Goal: Book appointment/travel/reservation

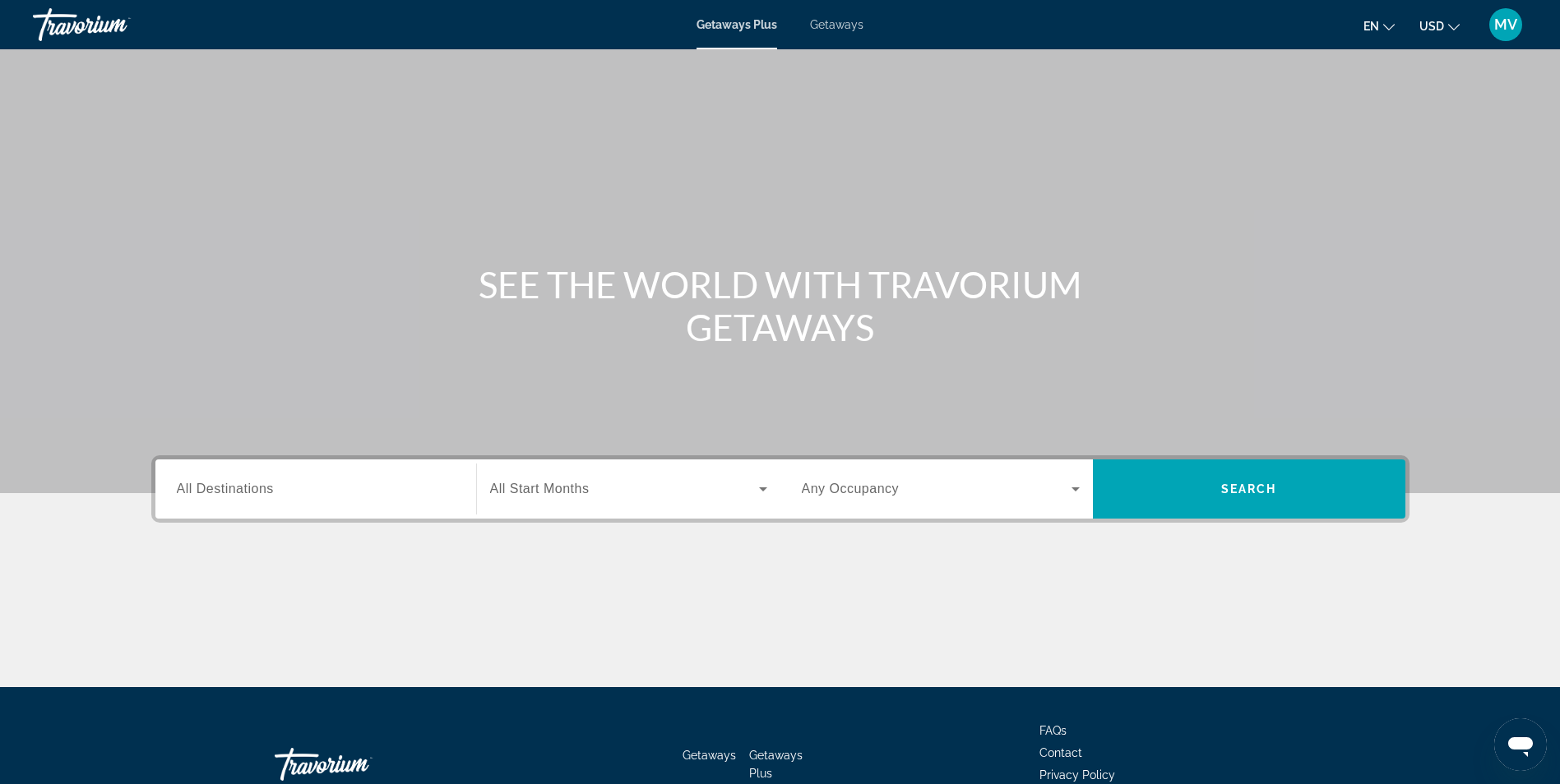
click at [317, 519] on div "Destination All Destinations Start Month All Start Months Occupancy Any Occupan…" at bounding box center [780, 488] width 1258 height 67
click at [316, 499] on div "Search widget" at bounding box center [316, 489] width 278 height 47
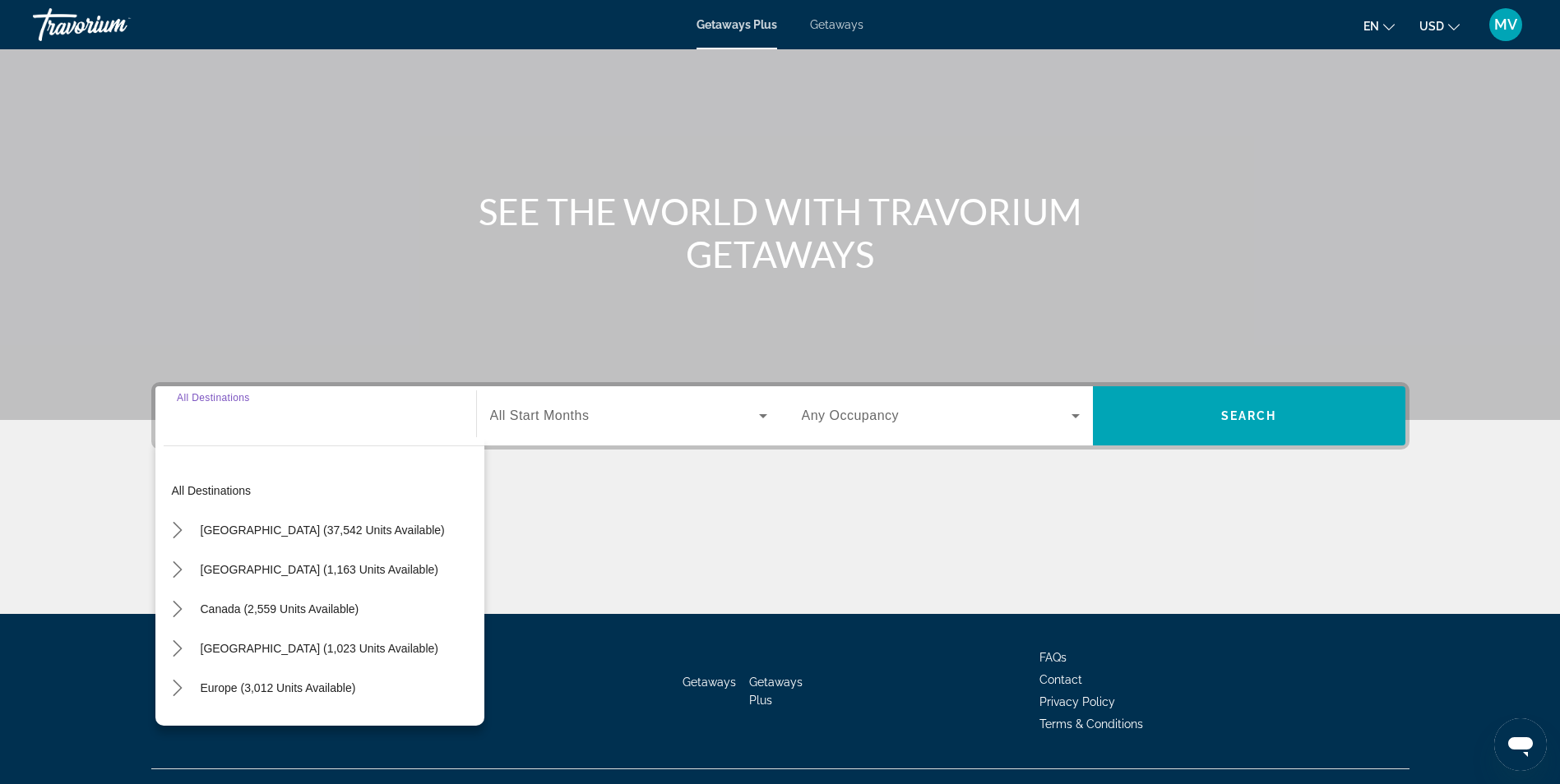
scroll to position [104, 0]
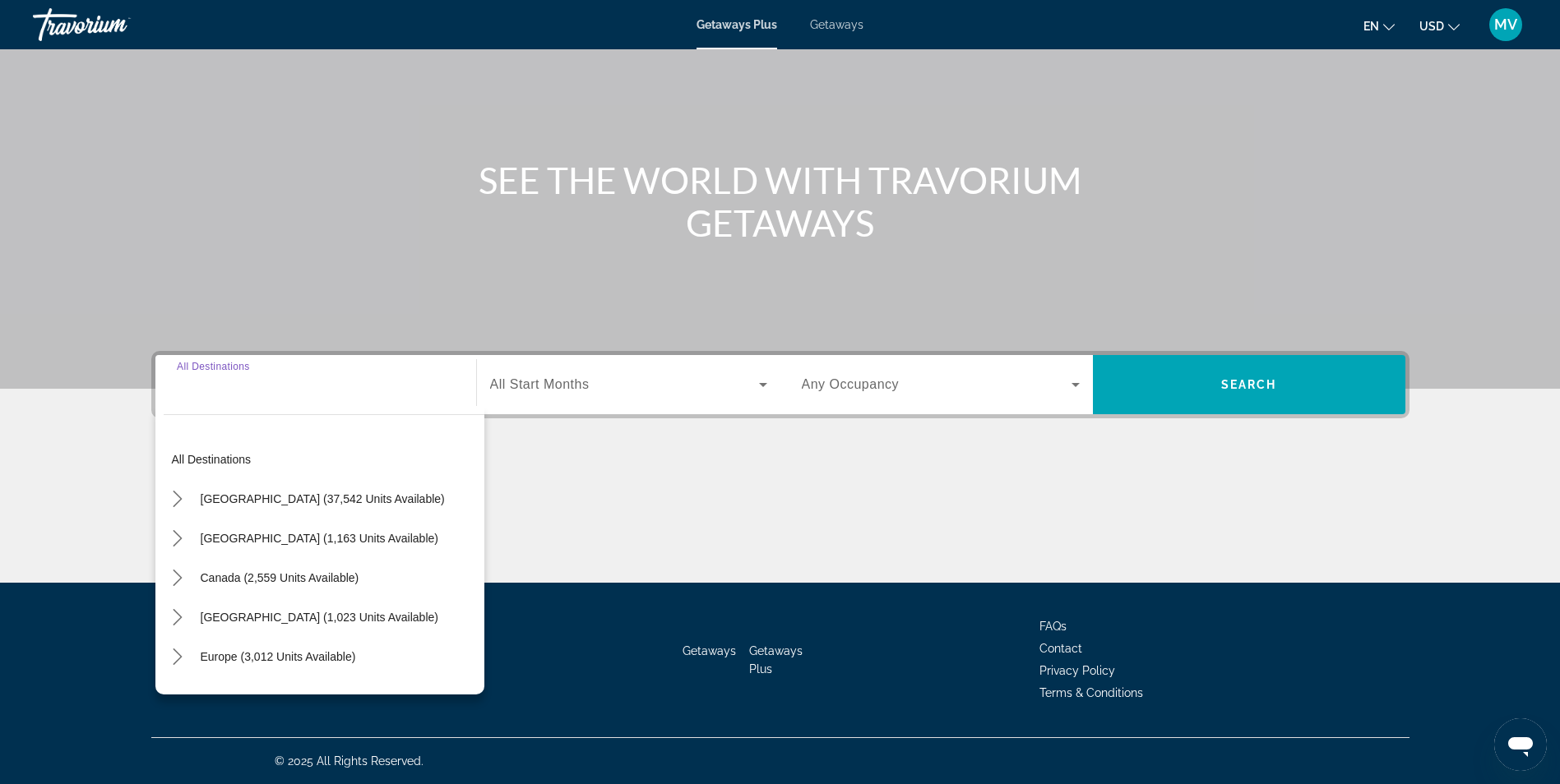
click at [238, 403] on div "Search widget" at bounding box center [316, 385] width 278 height 47
click at [173, 572] on icon "Toggle Canada (2,559 units available) submenu" at bounding box center [178, 578] width 16 height 16
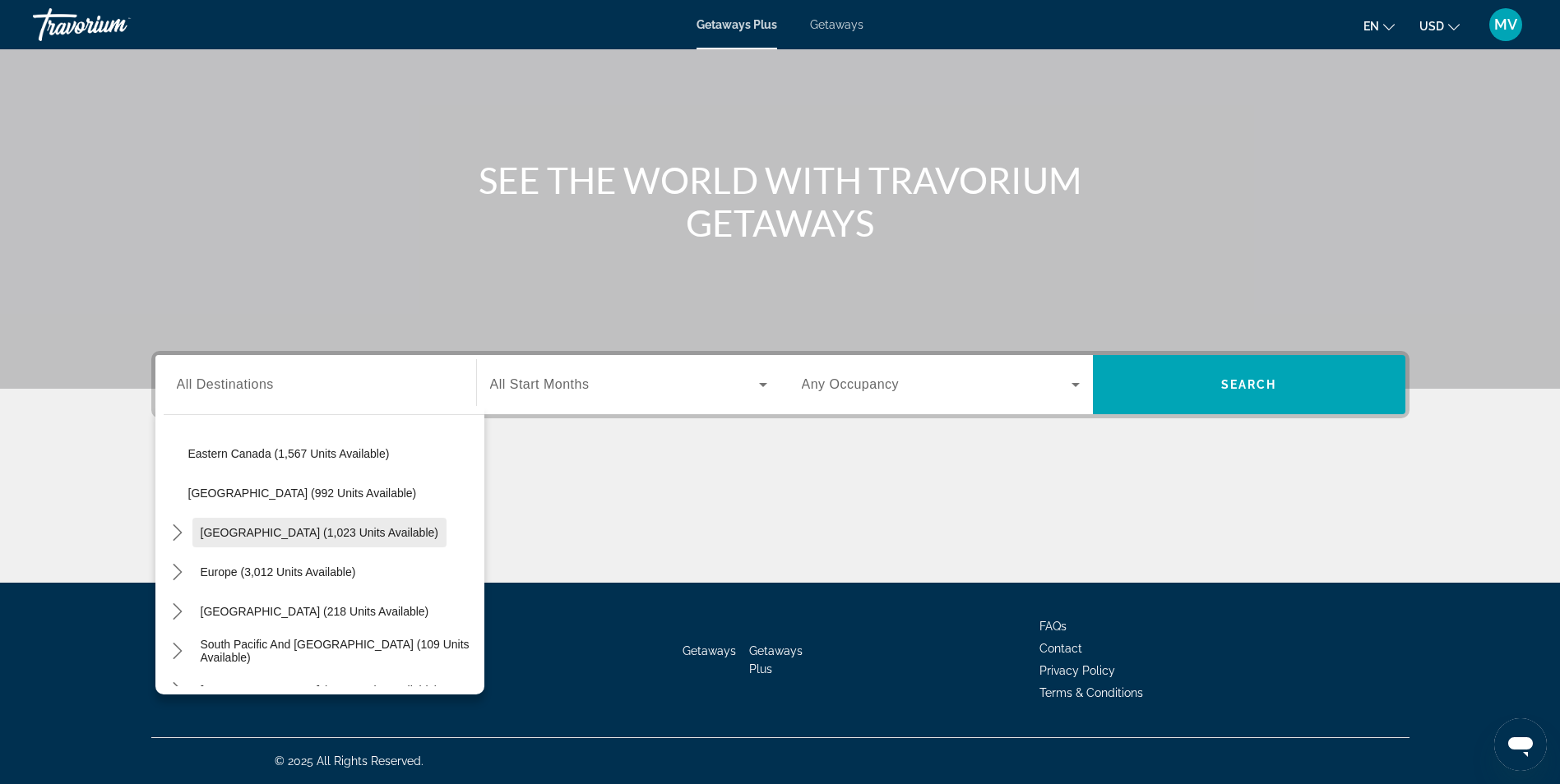
scroll to position [164, 0]
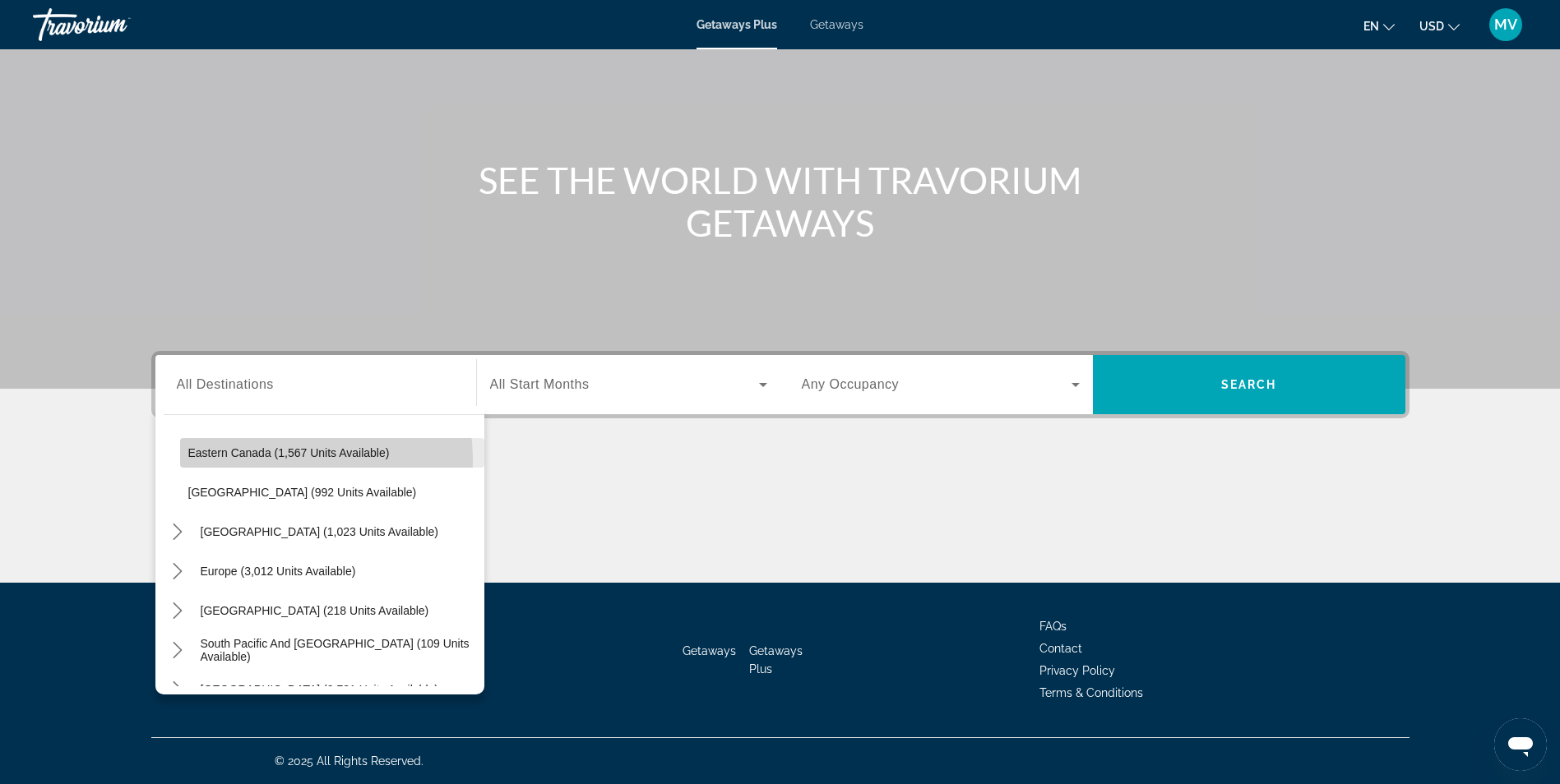
click at [247, 462] on span "Select destination: Eastern Canada (1,567 units available)" at bounding box center [332, 452] width 304 height 39
type input "**********"
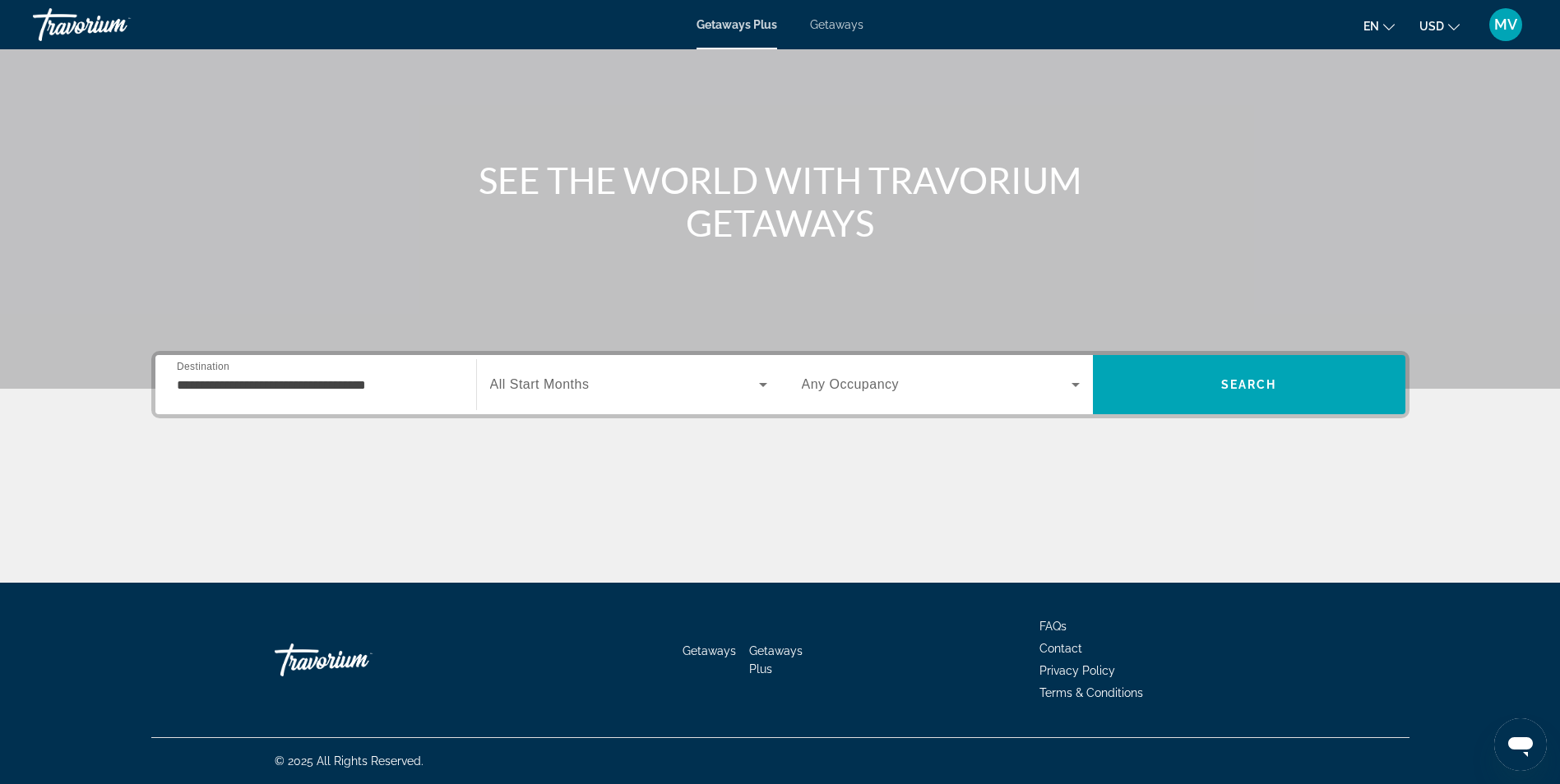
click at [542, 401] on div "Search widget" at bounding box center [628, 384] width 277 height 46
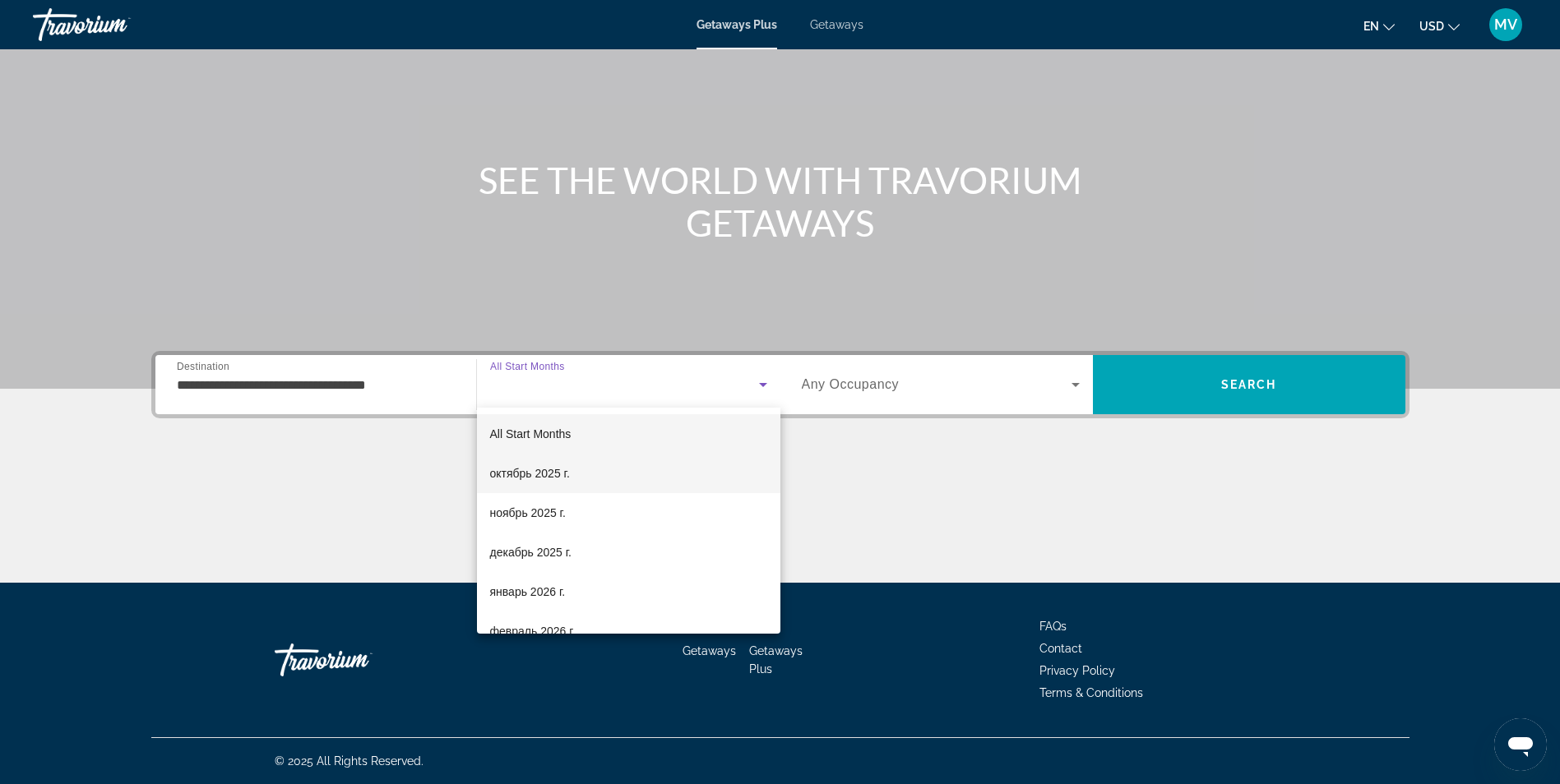
click at [542, 478] on span "октябрь 2025 г." at bounding box center [530, 473] width 80 height 20
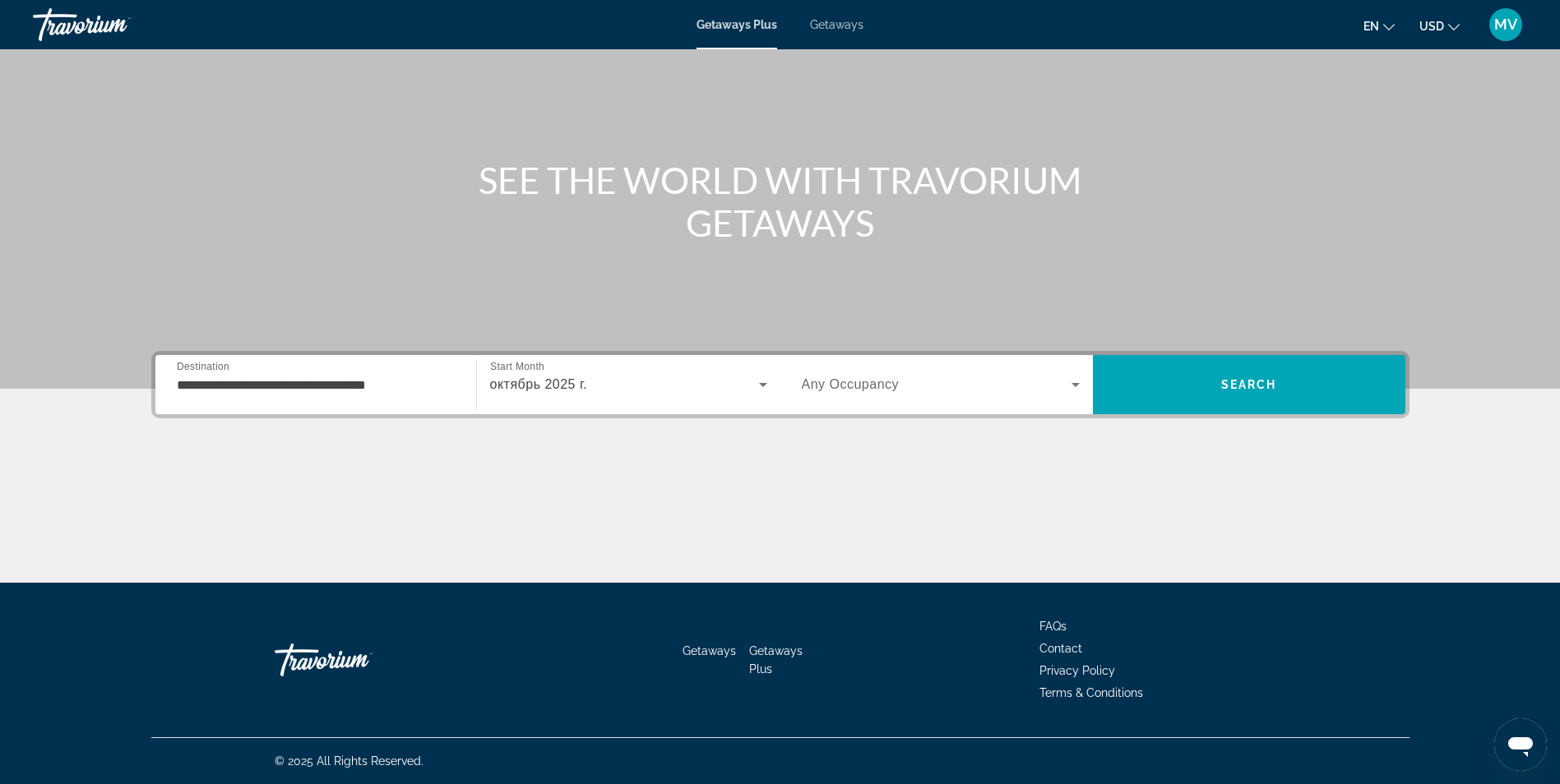
click at [568, 362] on div "октябрь 2025 г." at bounding box center [628, 384] width 277 height 46
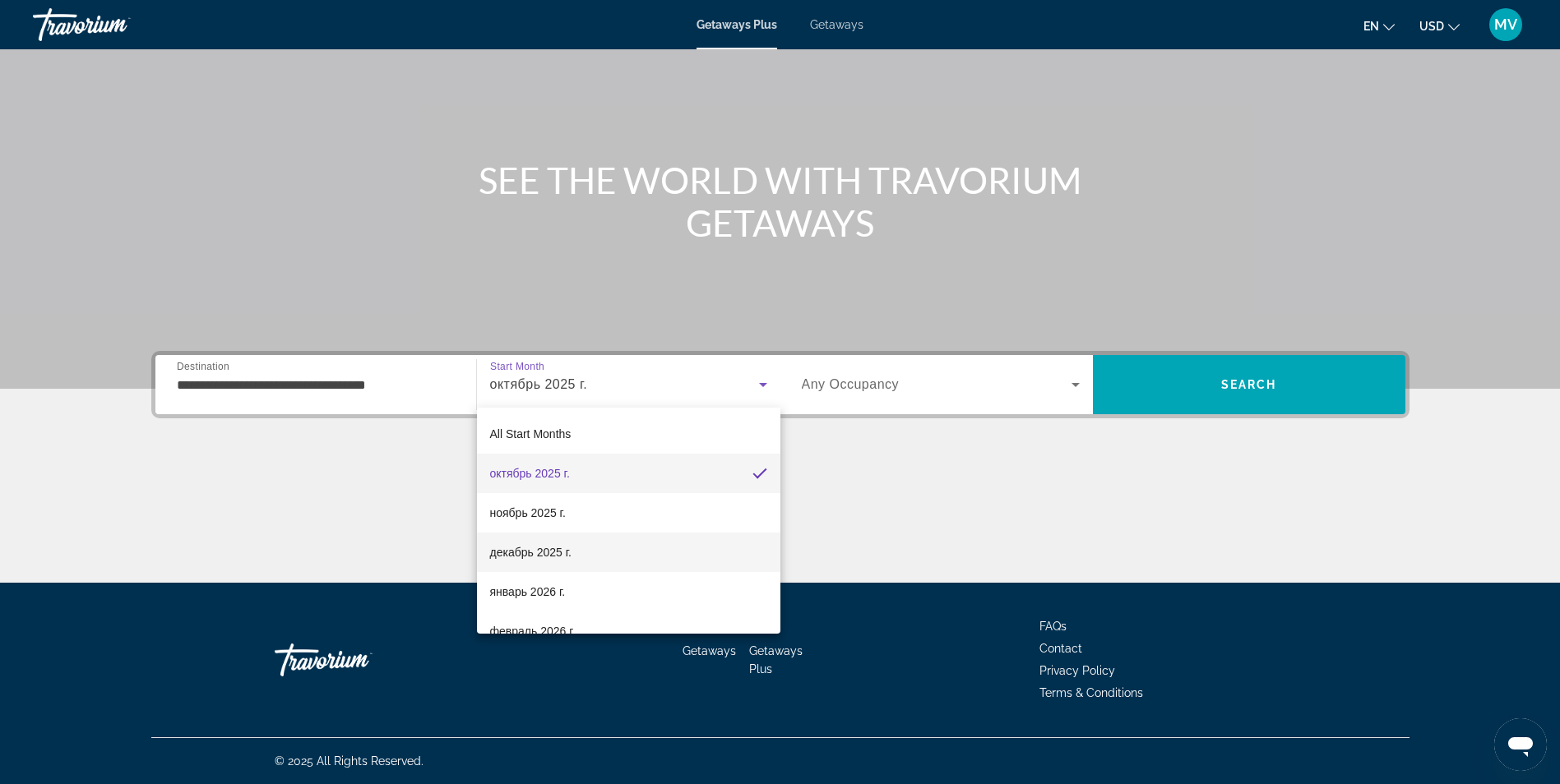
click at [520, 551] on span "декабрь 2025 г." at bounding box center [531, 552] width 82 height 20
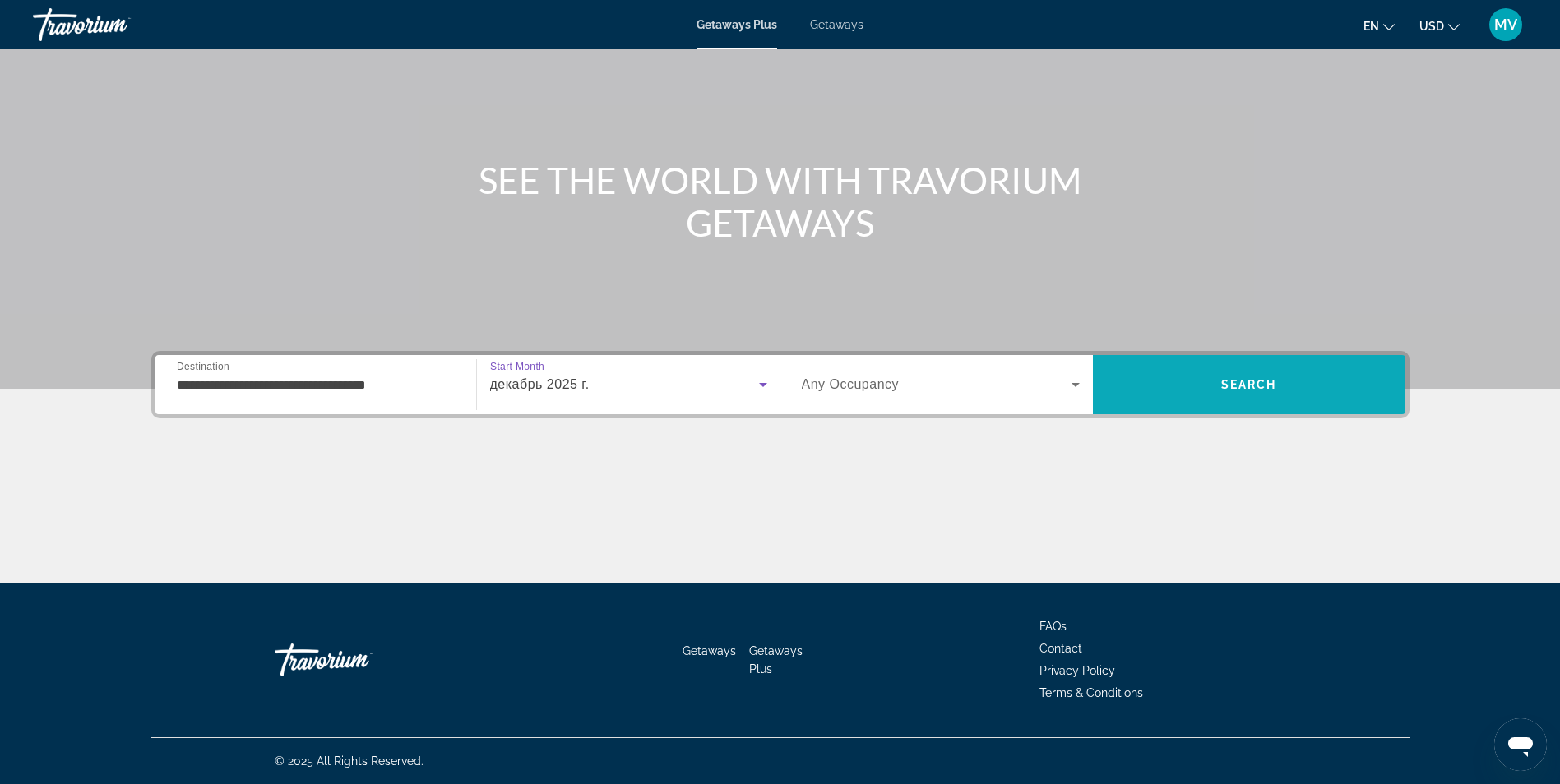
click at [1268, 388] on span "Search" at bounding box center [1249, 384] width 56 height 13
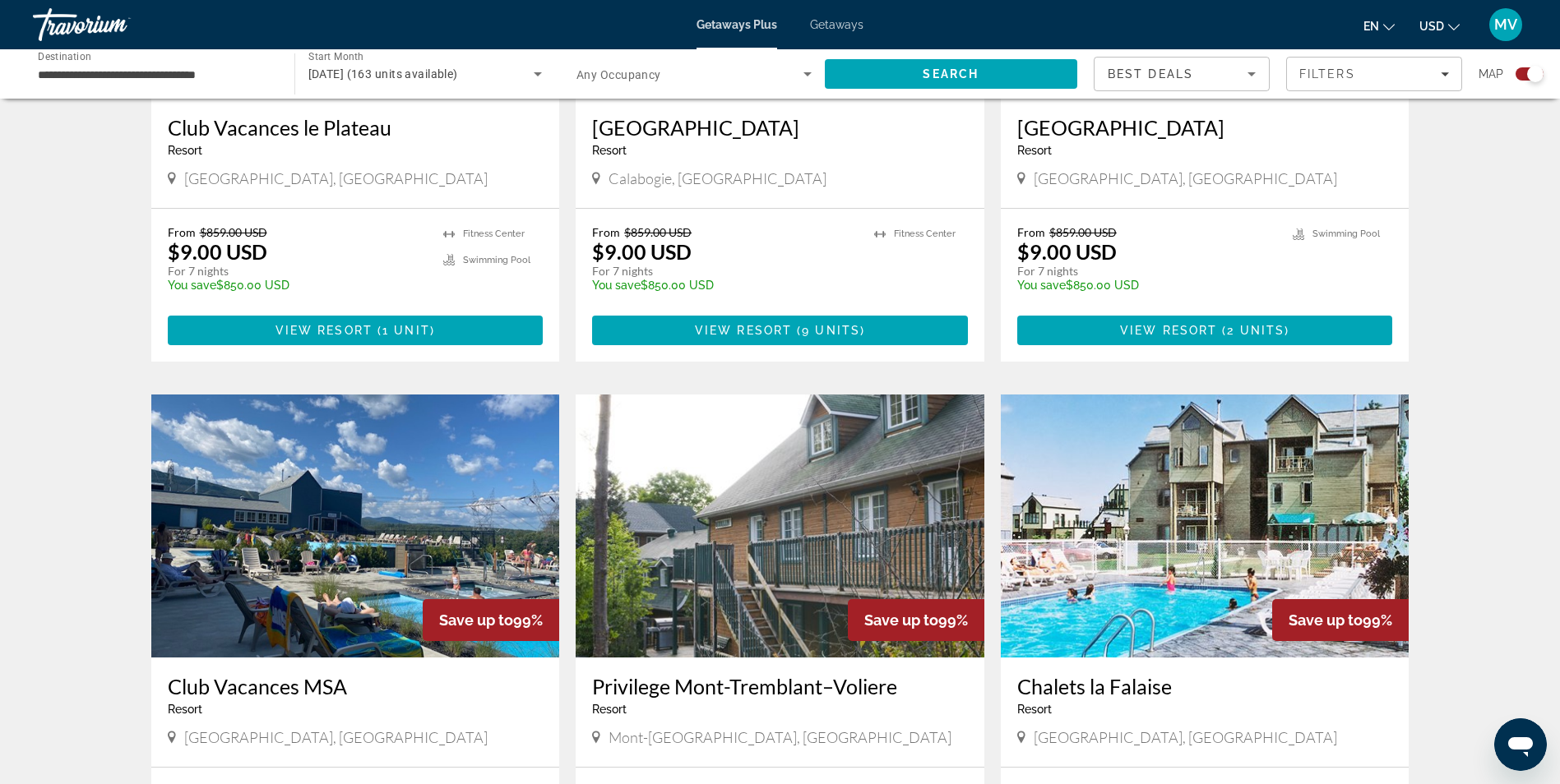
scroll to position [2219, 0]
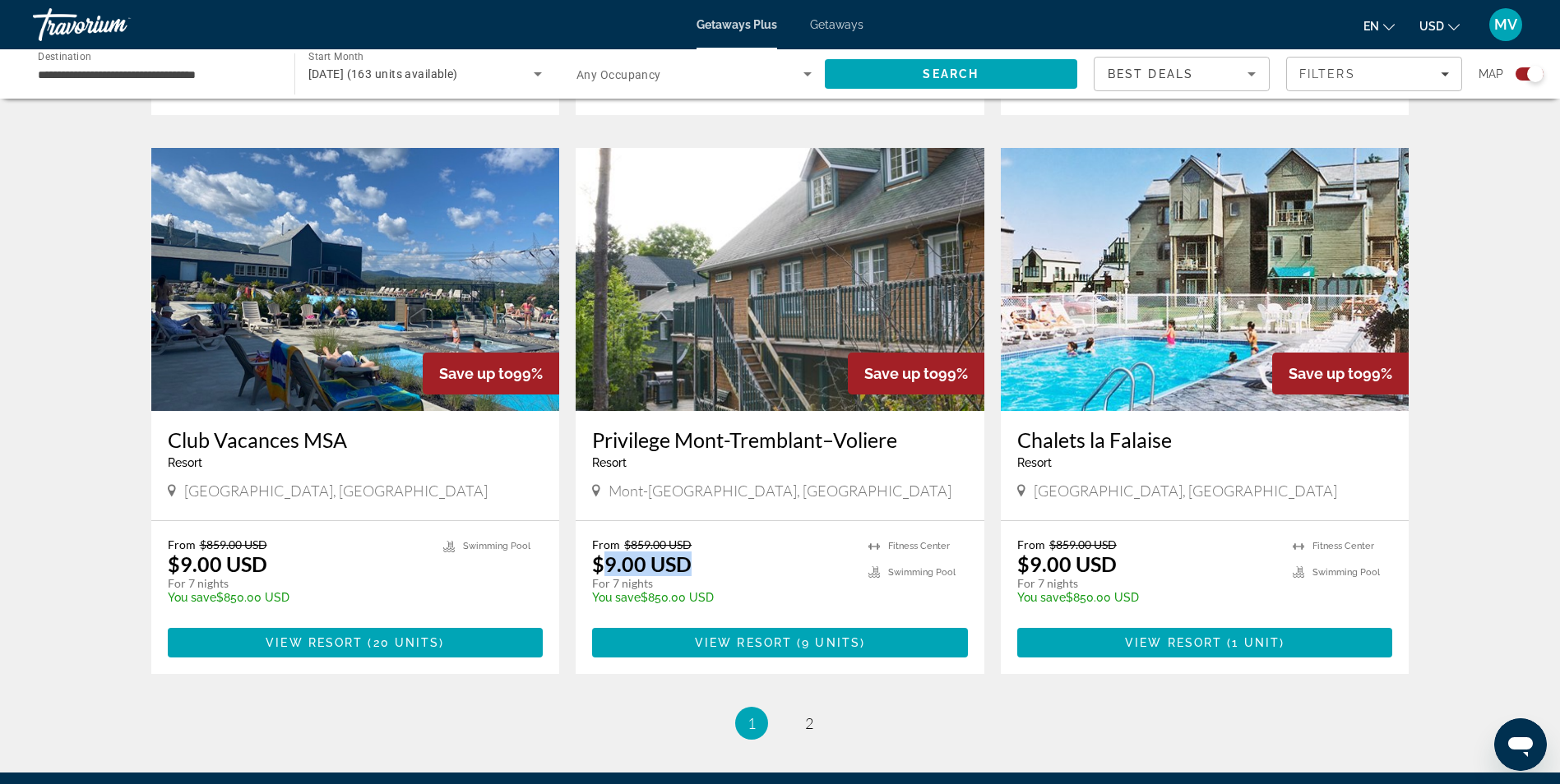
drag, startPoint x: 607, startPoint y: 562, endPoint x: 746, endPoint y: 562, distance: 139.0
click at [746, 562] on div "From $859.00 USD $9.00 USD For 7 nights You save $850.00 USD temp" at bounding box center [722, 576] width 260 height 78
drag, startPoint x: 746, startPoint y: 562, endPoint x: 750, endPoint y: 573, distance: 11.7
click at [750, 573] on div "From $859.00 USD $9.00 USD For 7 nights You save $850.00 USD temp" at bounding box center [722, 576] width 260 height 78
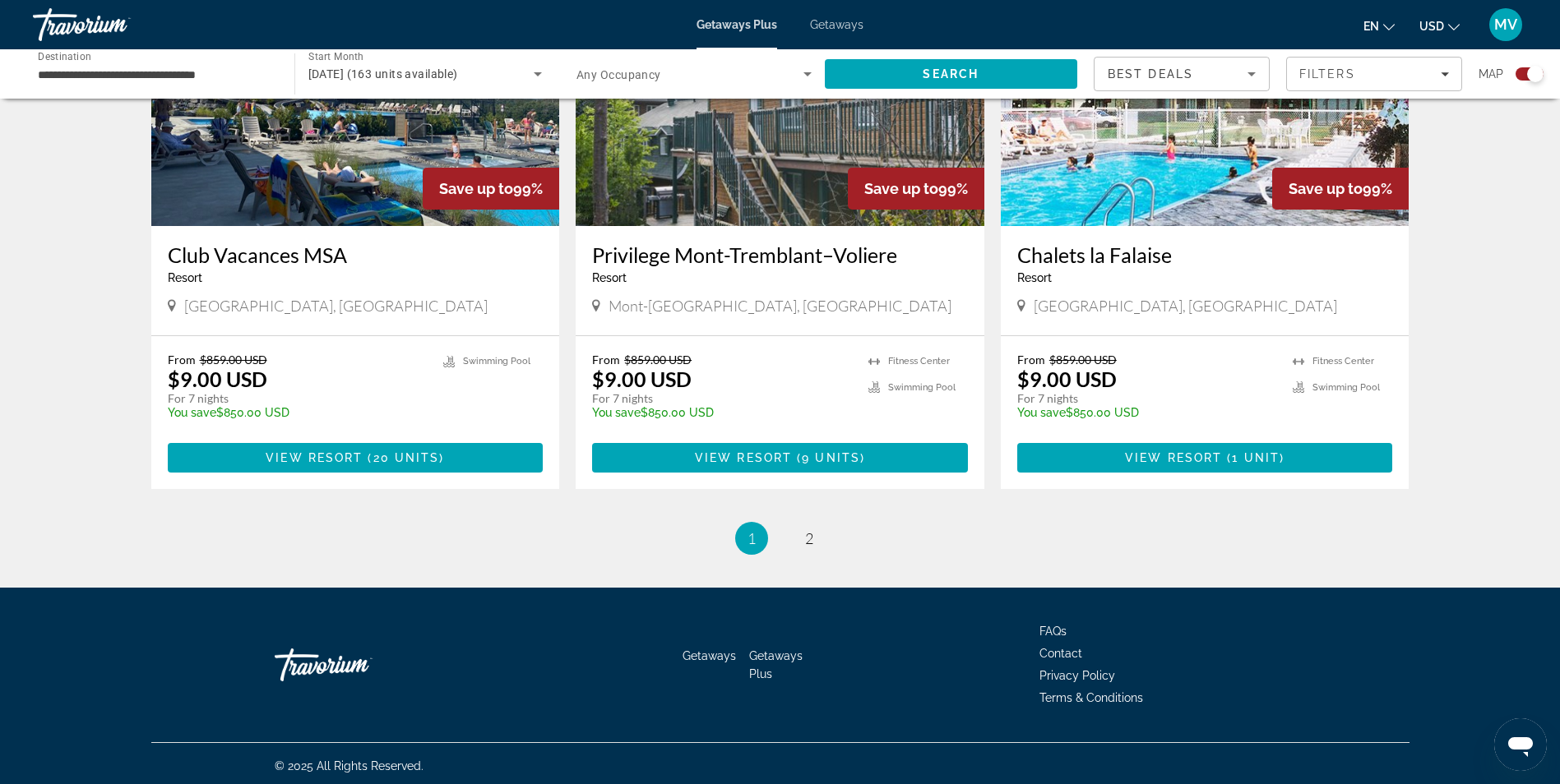
scroll to position [2409, 0]
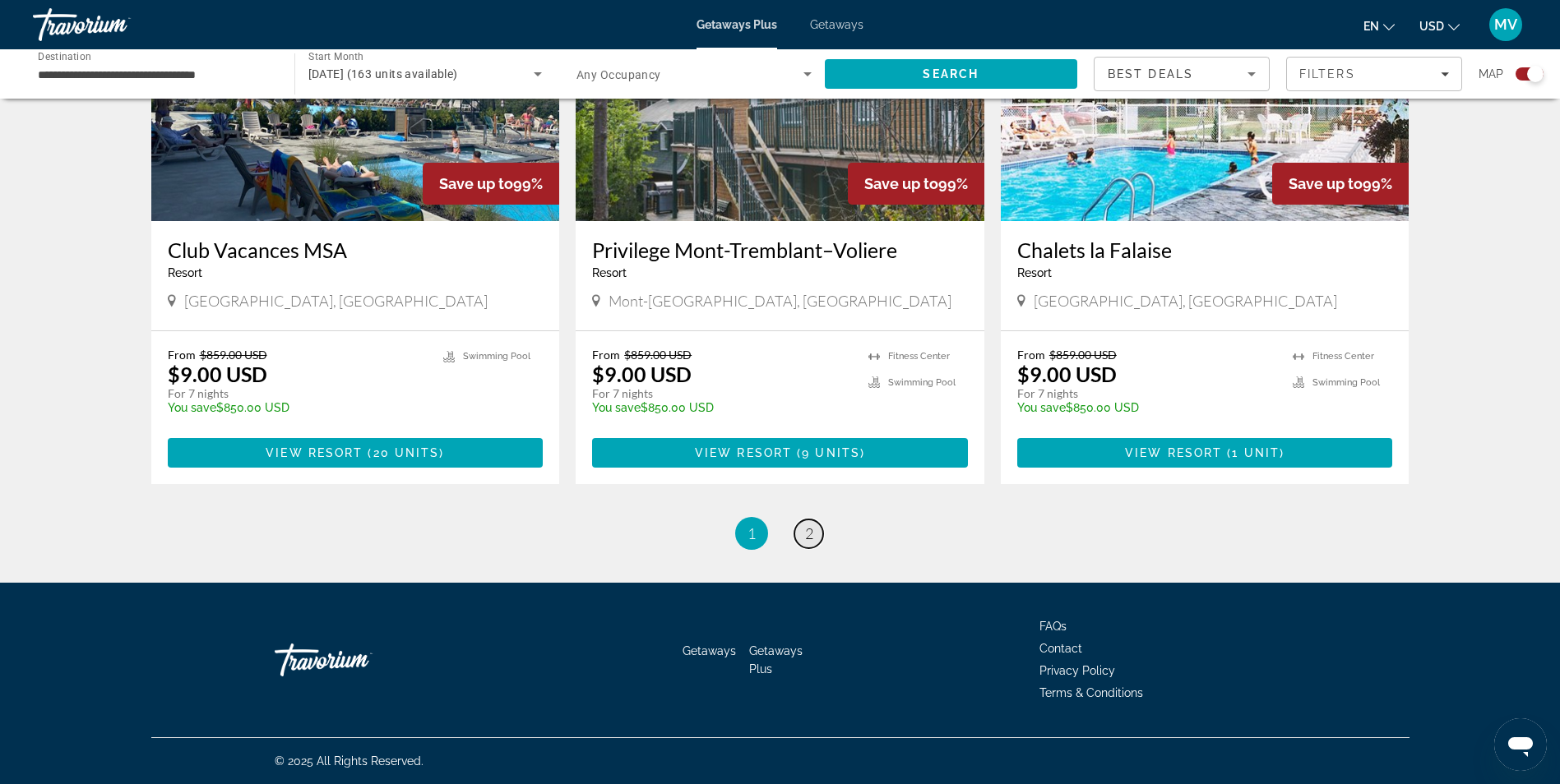
click at [810, 530] on span "2" at bounding box center [809, 533] width 8 height 18
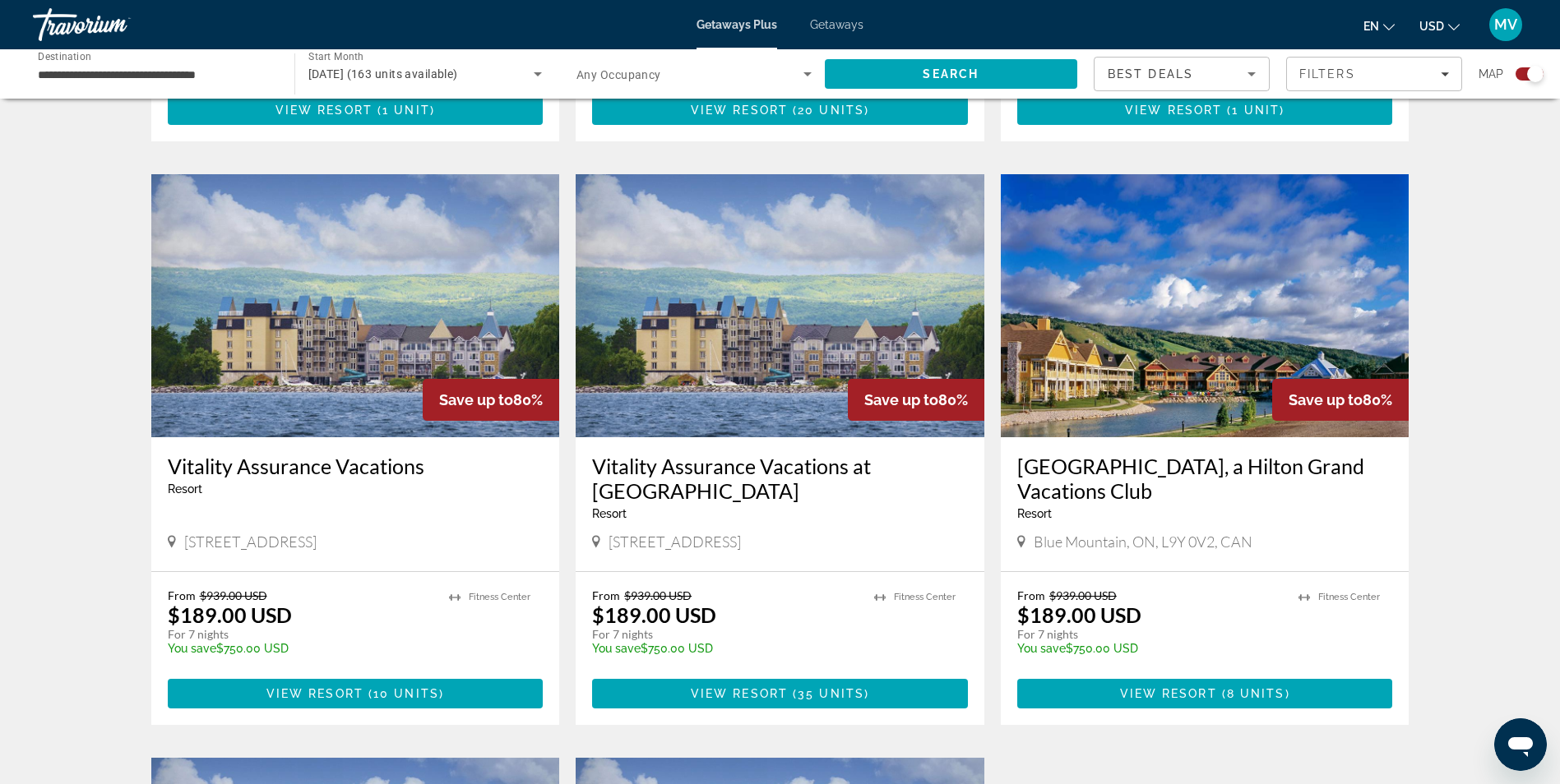
scroll to position [1068, 0]
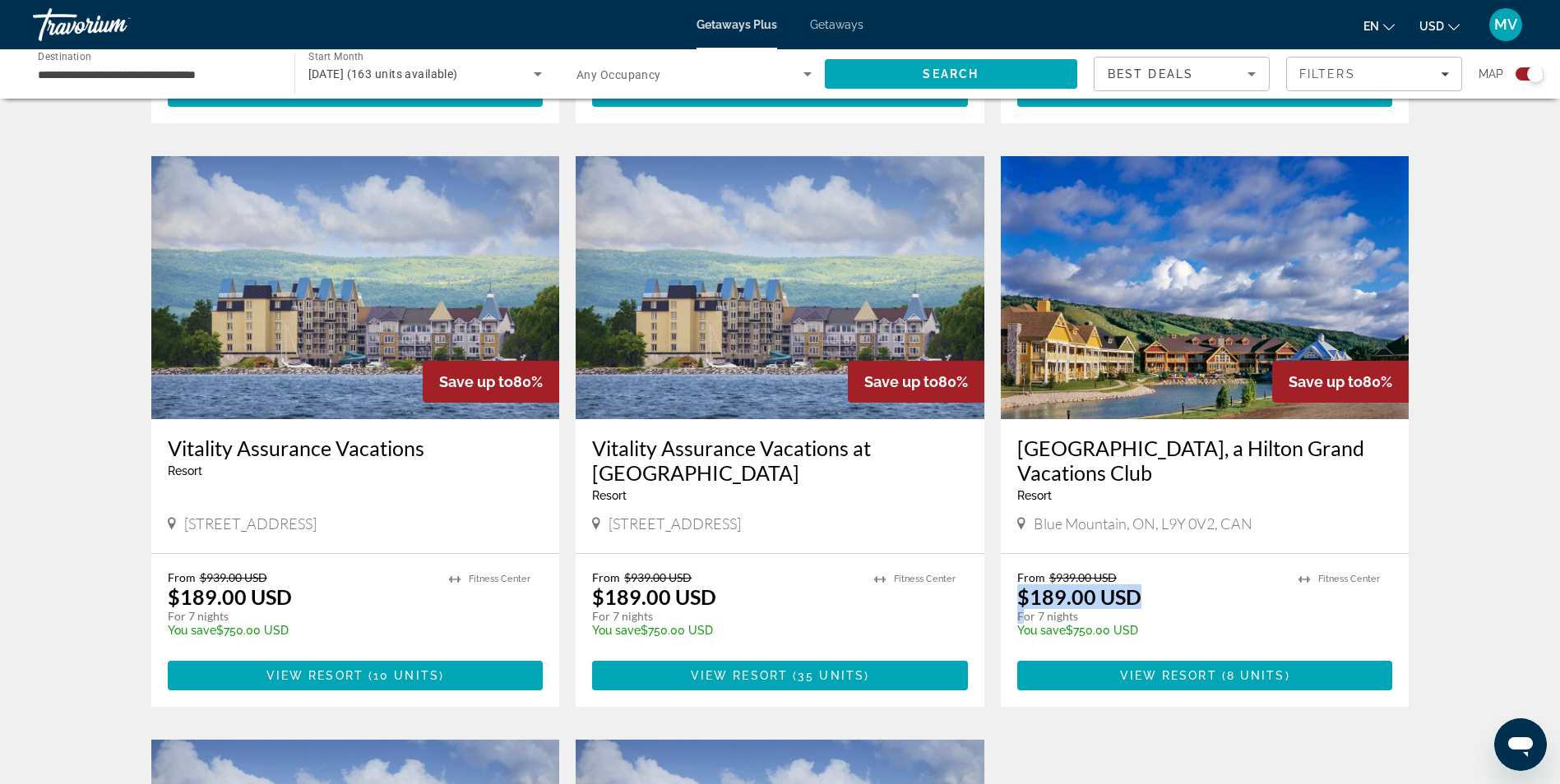
drag, startPoint x: 1022, startPoint y: 609, endPoint x: 1018, endPoint y: 601, distance: 8.9
click at [1018, 601] on div "From $939.00 USD $189.00 USD For 7 nights You save $750.00 USD temp" at bounding box center [1150, 609] width 265 height 78
click at [1433, 543] on div "← Move left → Move right ↑ Move up ↓ Move down + Zoom in - Zoom out Home Jump l…" at bounding box center [780, 202] width 1324 height 2310
click at [1114, 521] on span "Blue Mountain, ON, L9Y 0V2, CAN" at bounding box center [1143, 523] width 219 height 18
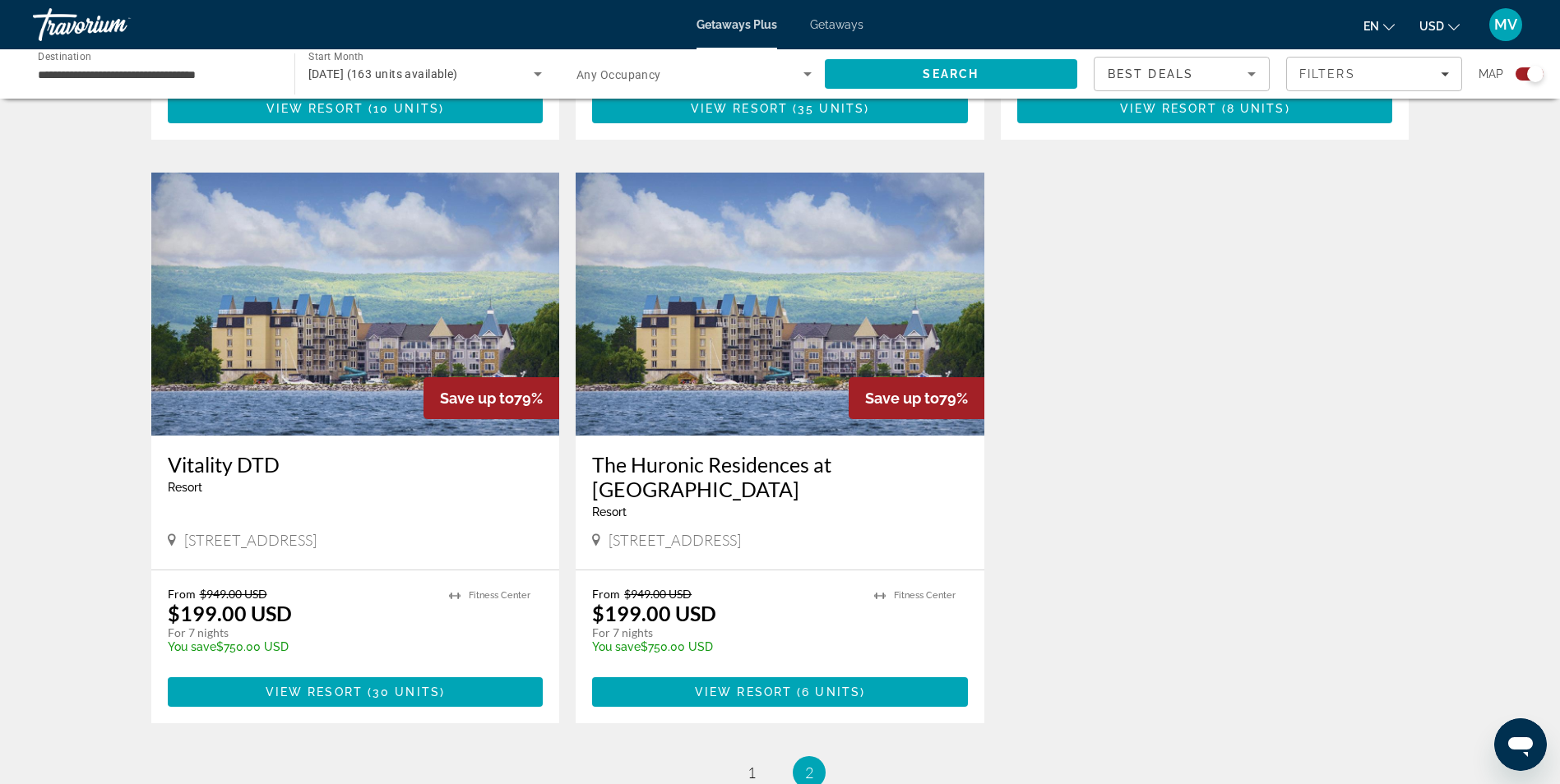
scroll to position [1479, 0]
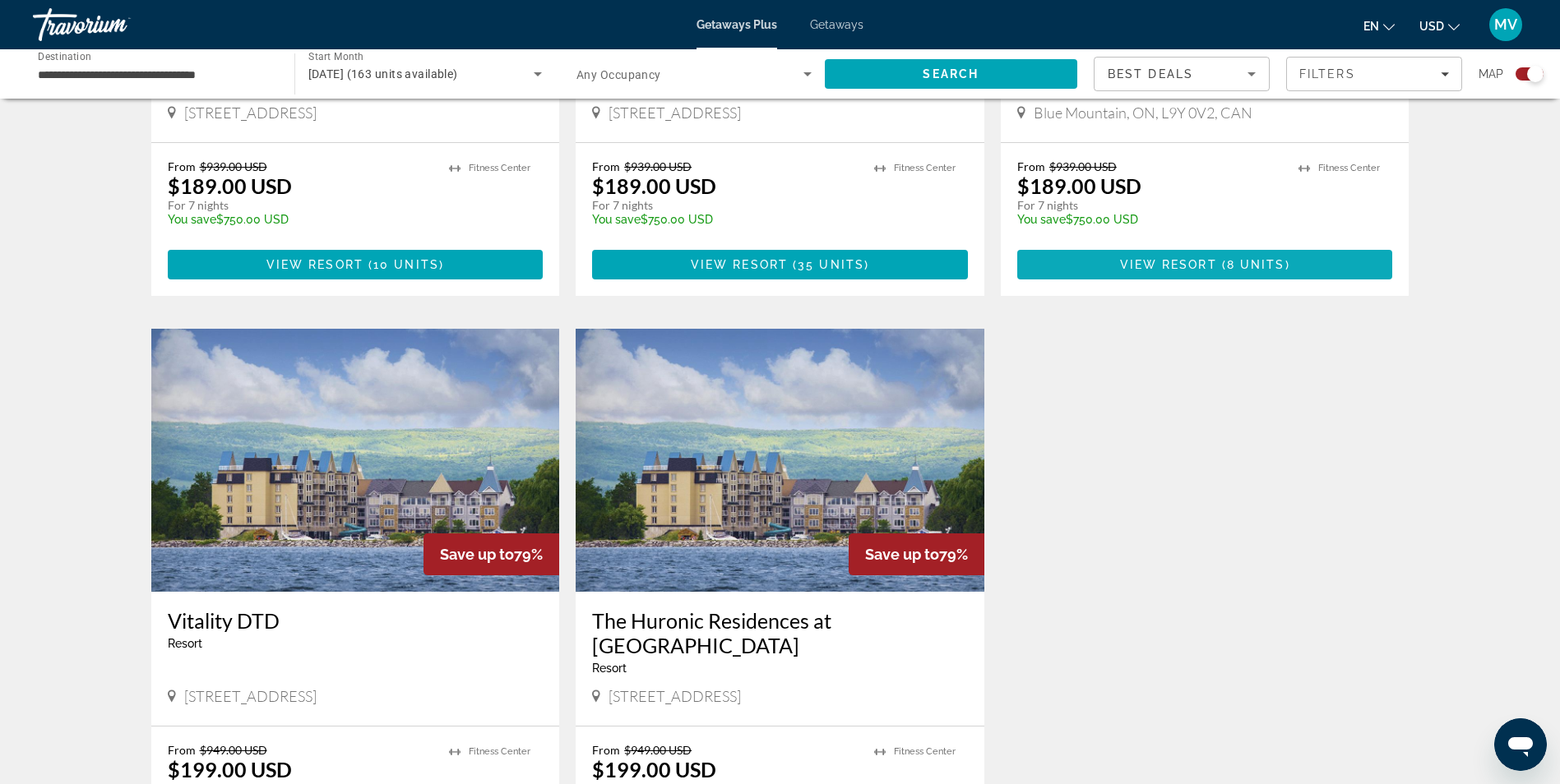
click at [1139, 260] on span "View Resort" at bounding box center [1168, 264] width 97 height 13
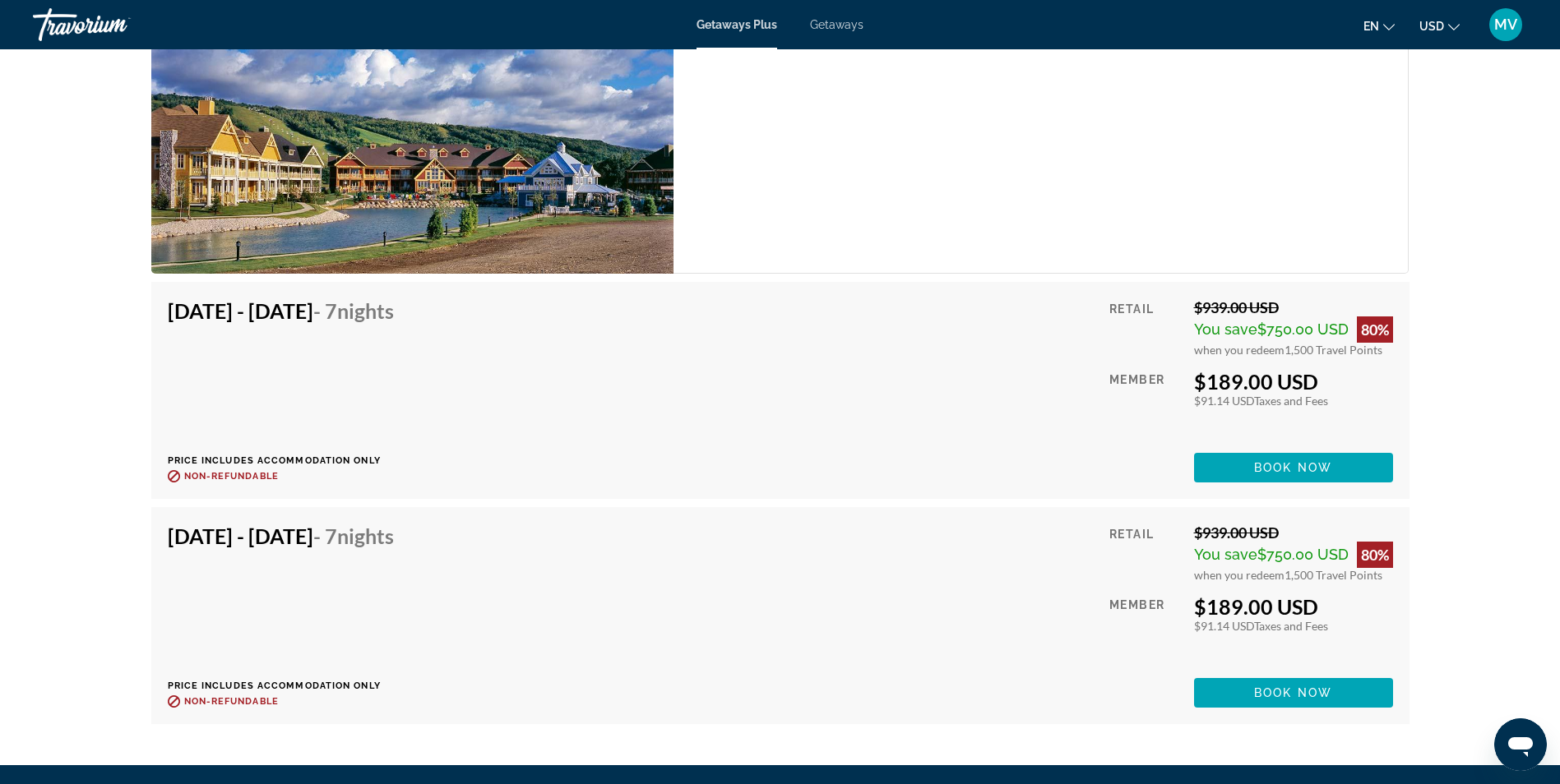
scroll to position [2795, 0]
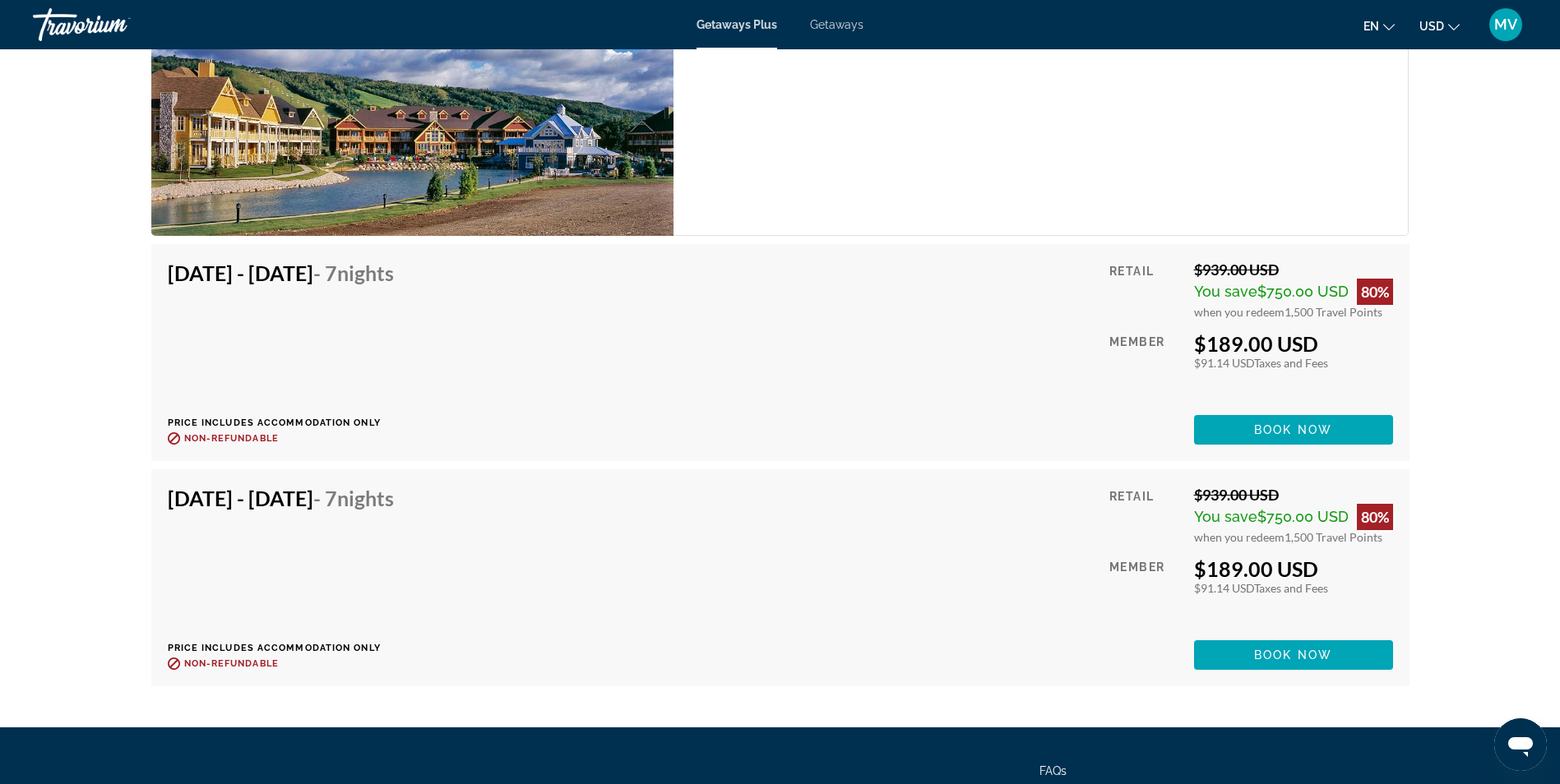
drag, startPoint x: 1186, startPoint y: 321, endPoint x: 1575, endPoint y: 313, distance: 389.1
drag, startPoint x: 174, startPoint y: 504, endPoint x: 689, endPoint y: 502, distance: 515.0
click at [689, 502] on div "Dec 14, 2025 - Dec 21, 2025 - 7 Nights Price includes accommodation only Refund…" at bounding box center [780, 577] width 1226 height 184
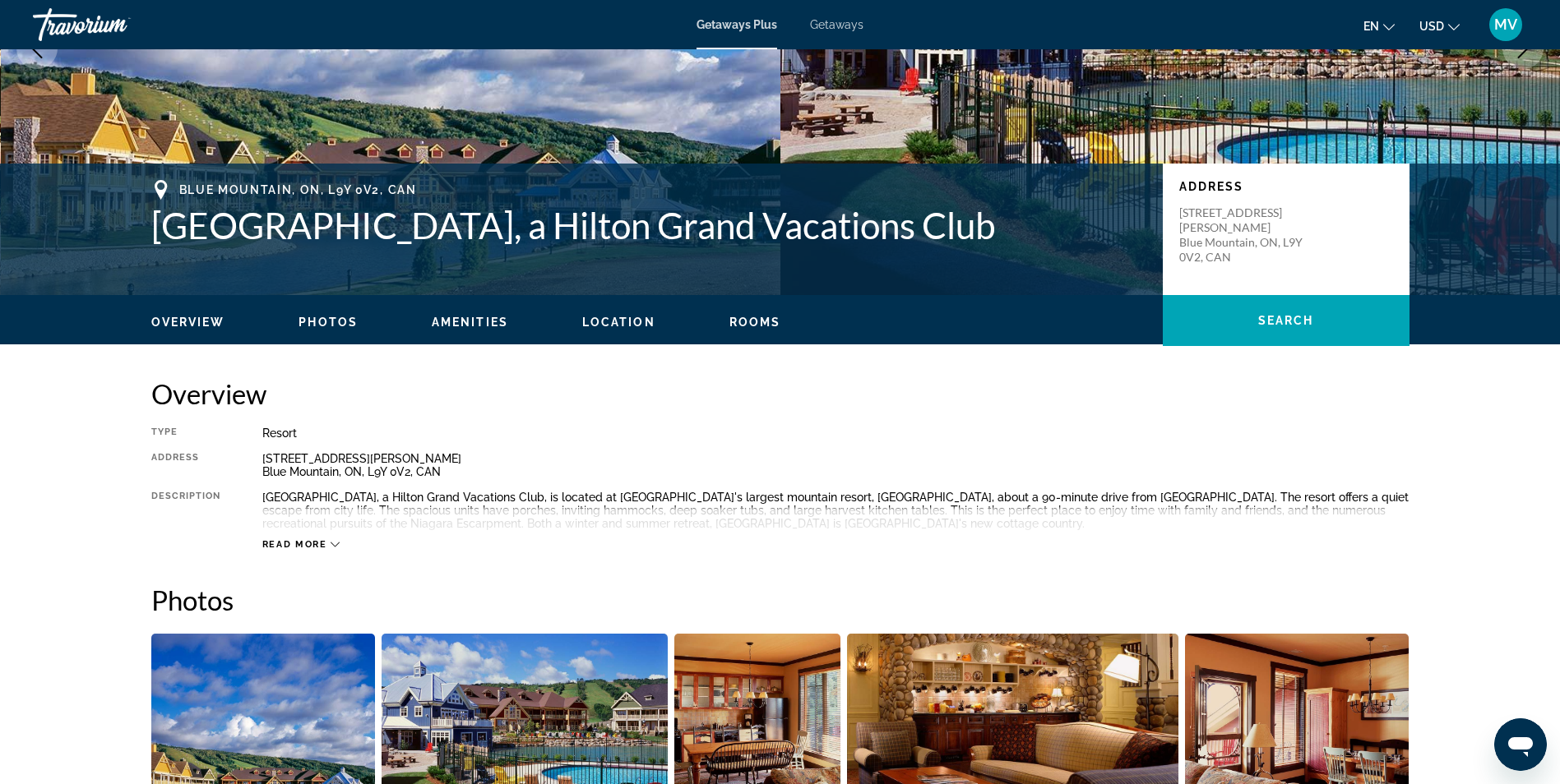
scroll to position [82, 0]
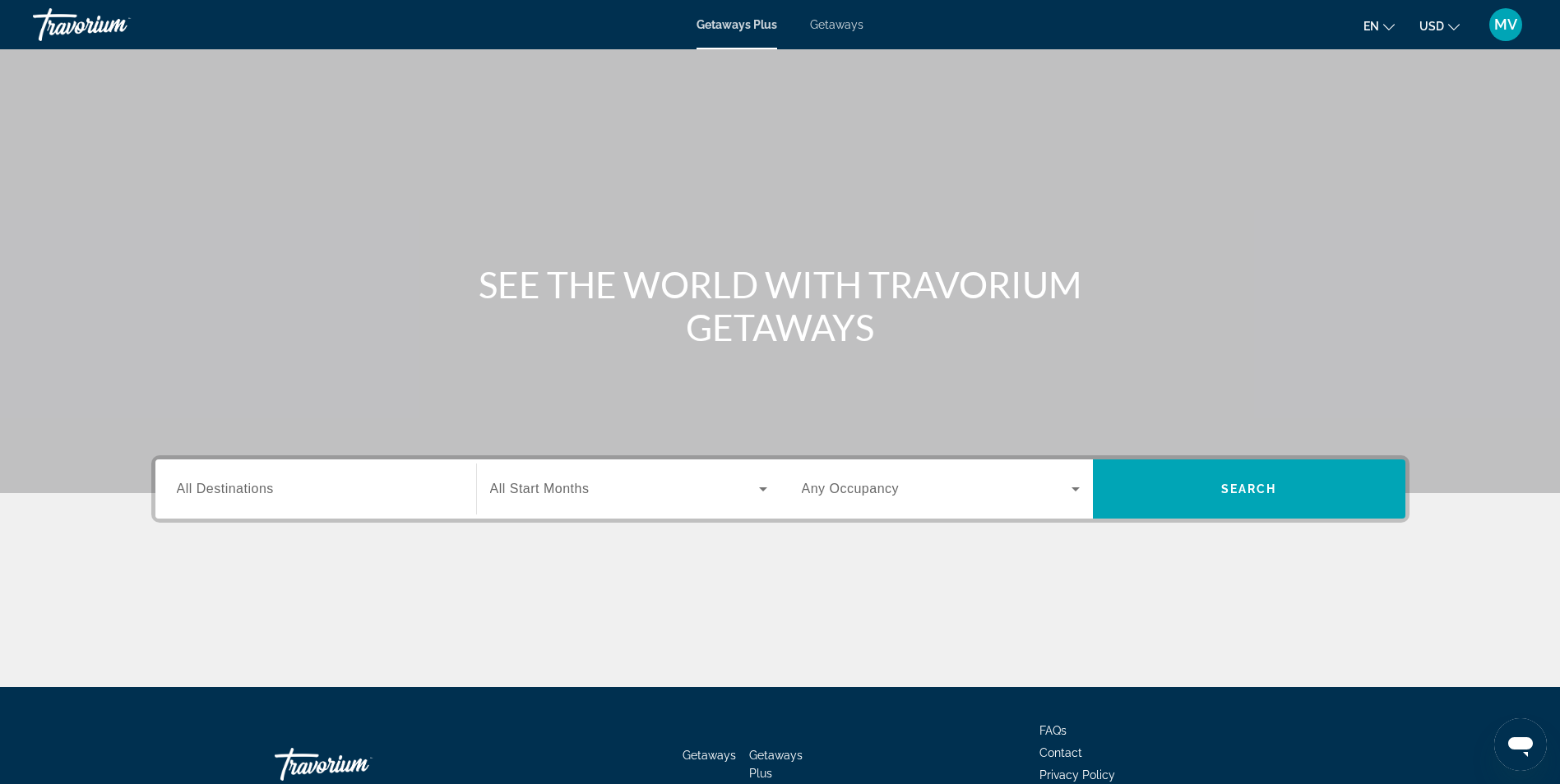
click at [256, 509] on div "Search widget" at bounding box center [316, 489] width 278 height 47
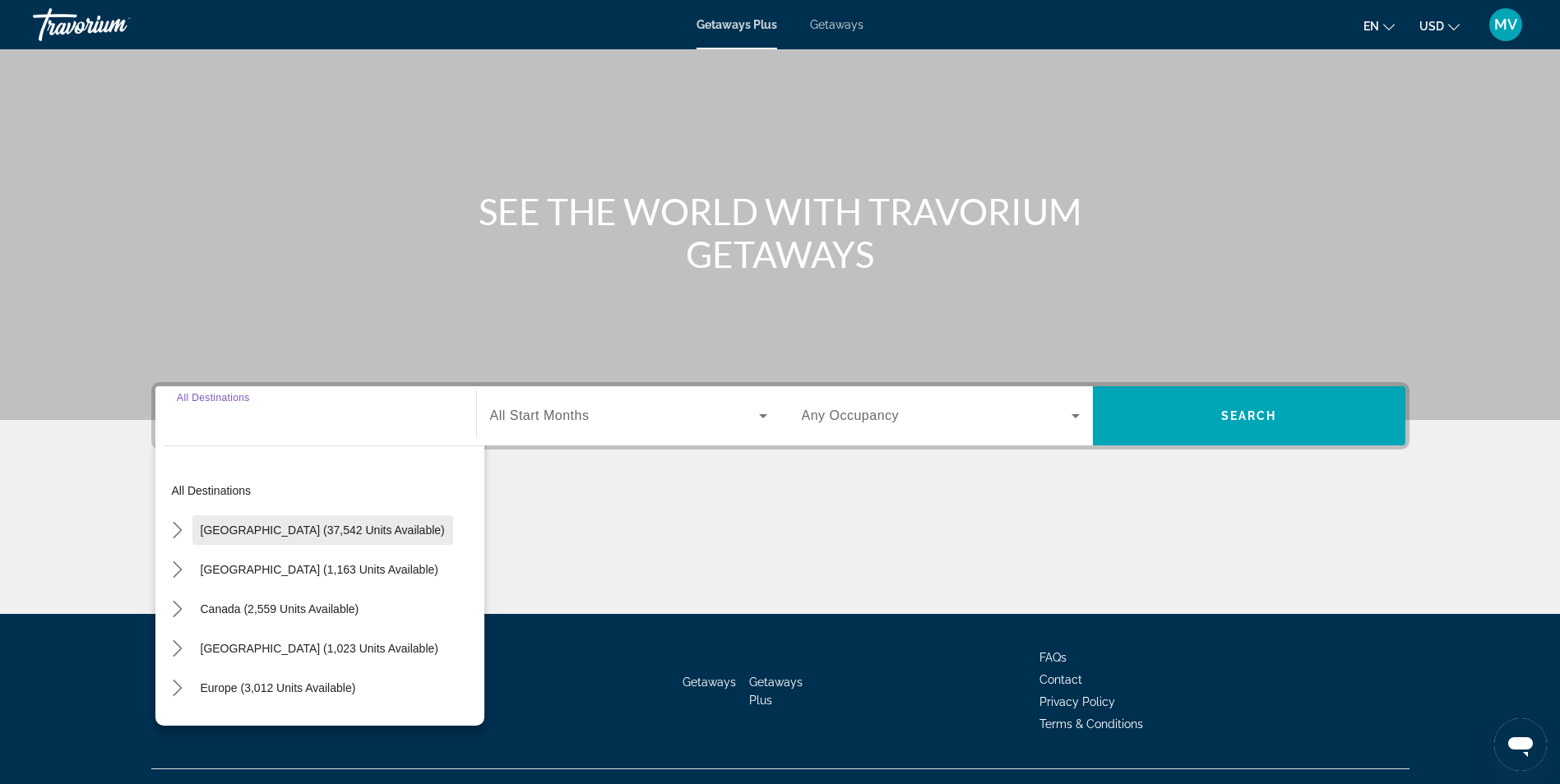
scroll to position [104, 0]
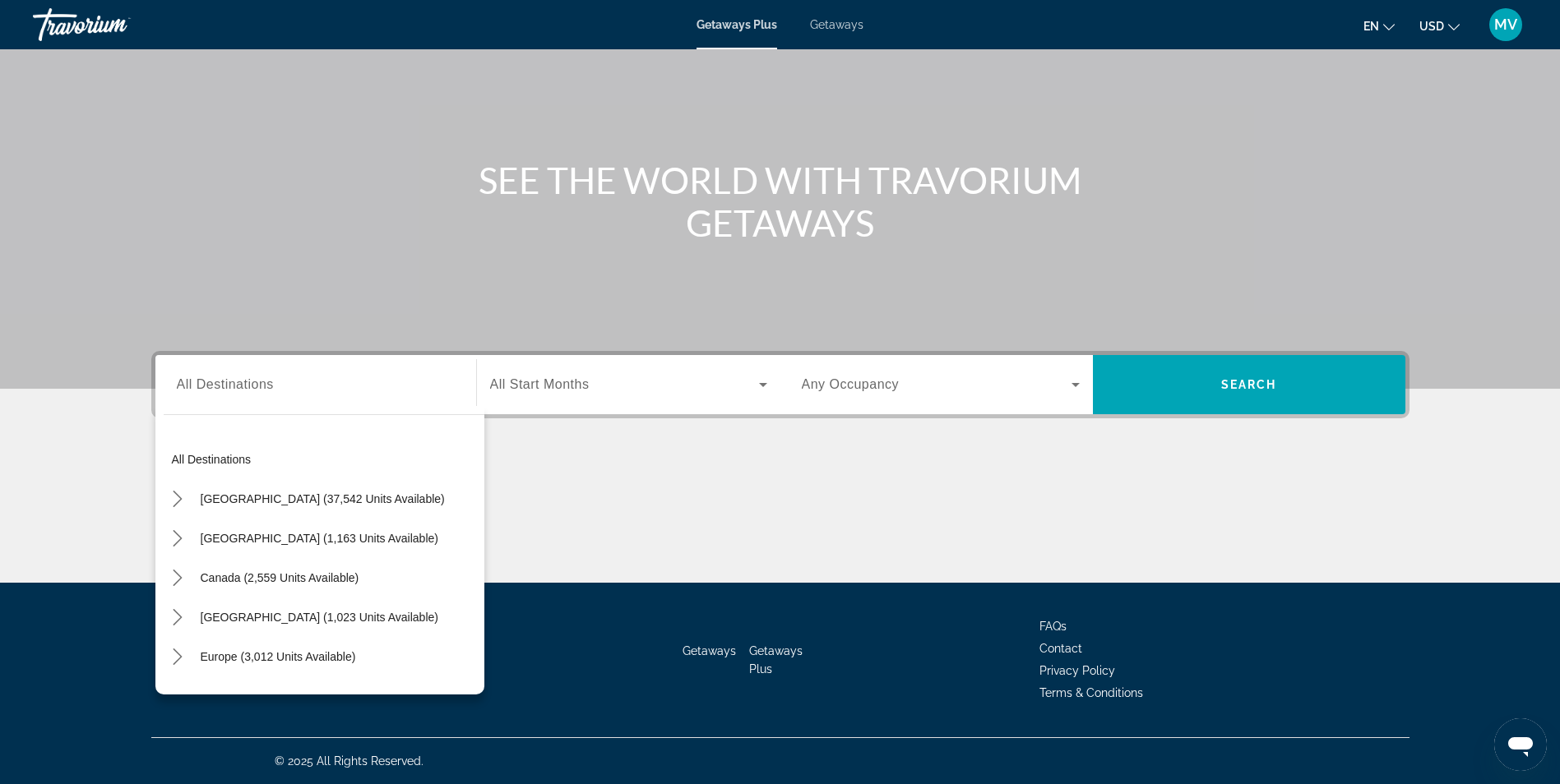
click at [978, 196] on h1 "SEE THE WORLD WITH TRAVORIUM GETAWAYS" at bounding box center [781, 201] width 617 height 85
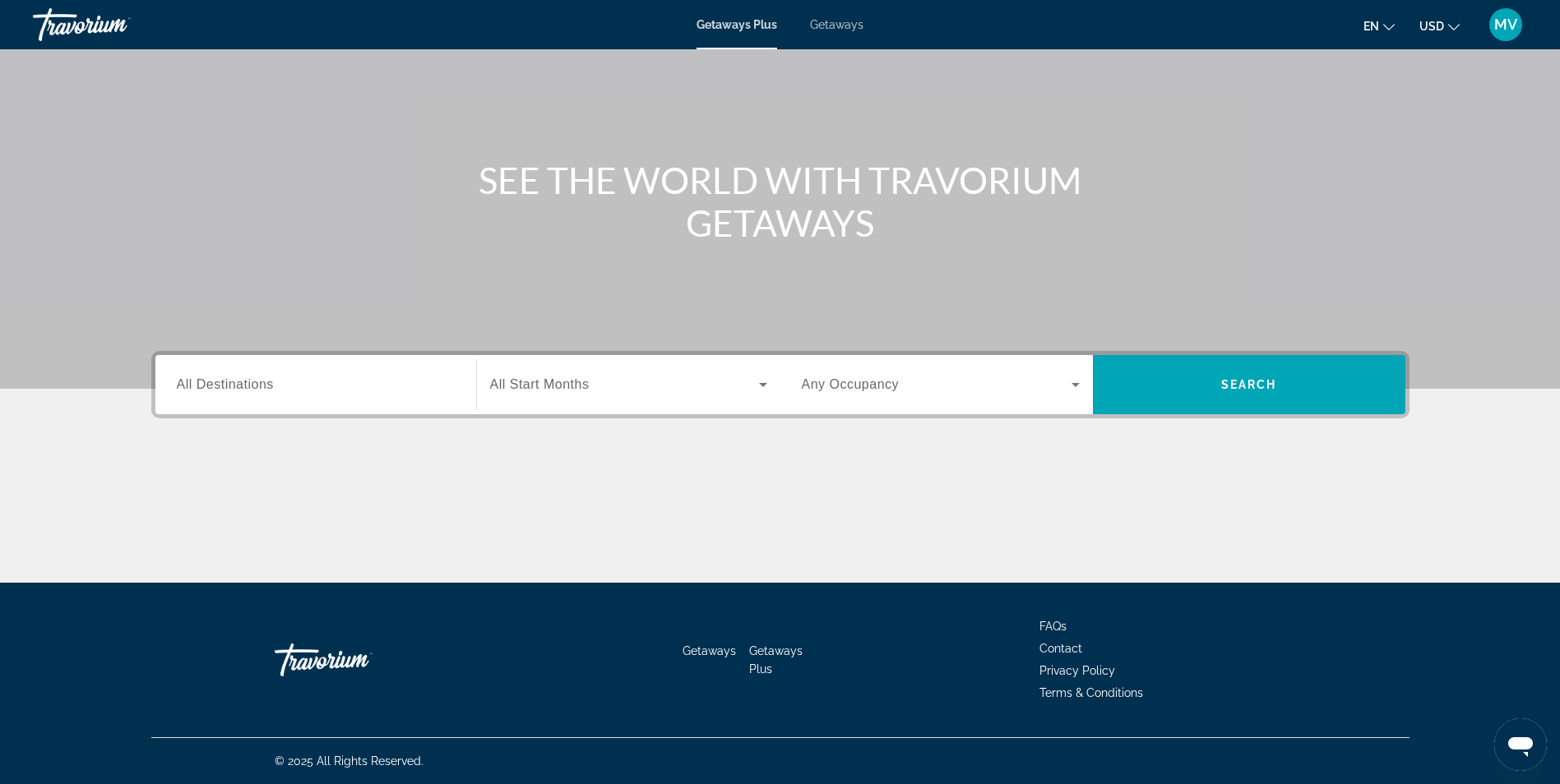
click at [1471, 14] on ul "en English Español Français Italiano Português русский USD USD ($) MXN (Mex$) C…" at bounding box center [1424, 24] width 121 height 26
click at [1452, 24] on icon "Change currency" at bounding box center [1453, 27] width 12 height 12
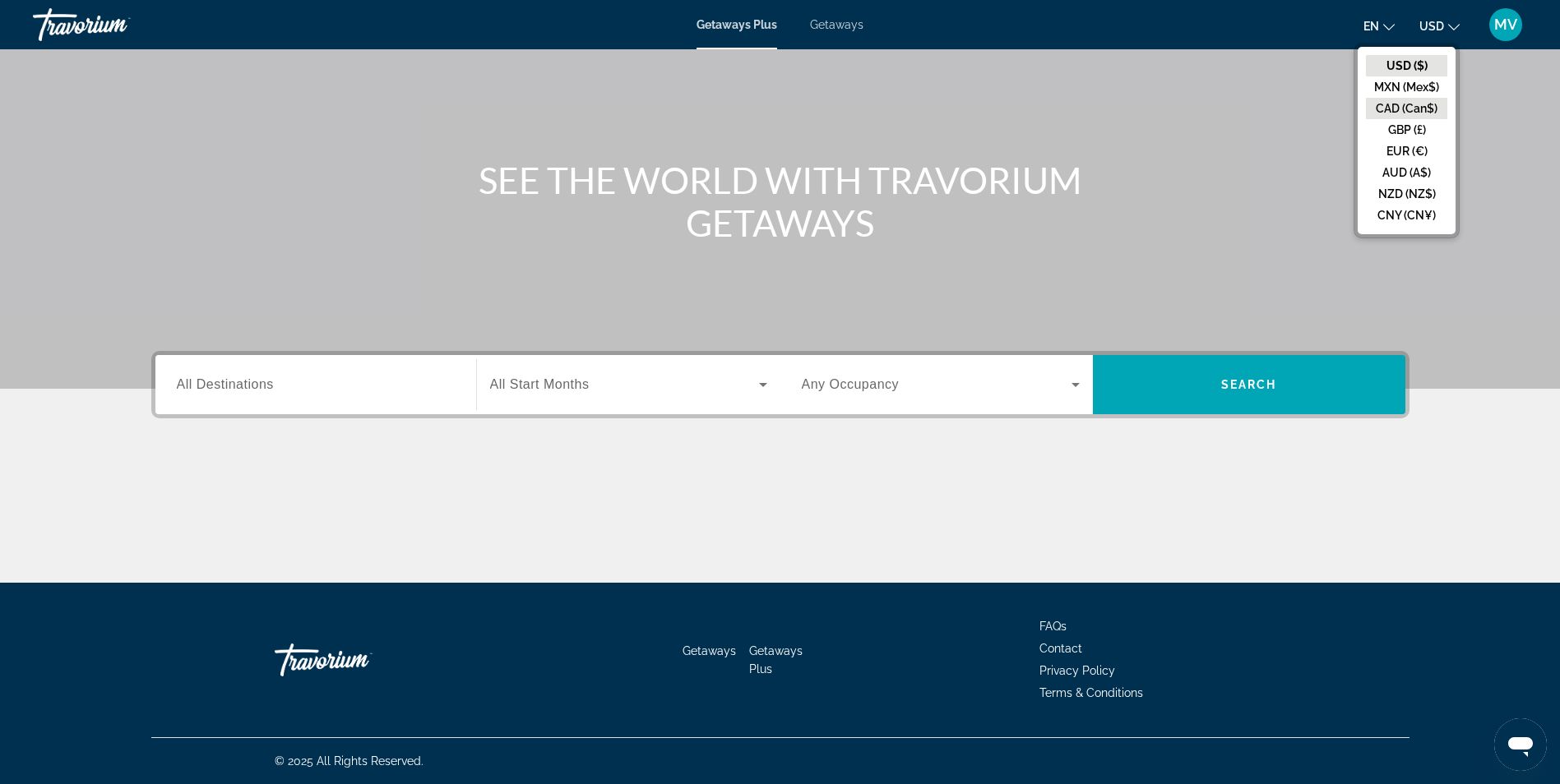
click at [1384, 108] on button "CAD (Can$)" at bounding box center [1407, 108] width 82 height 22
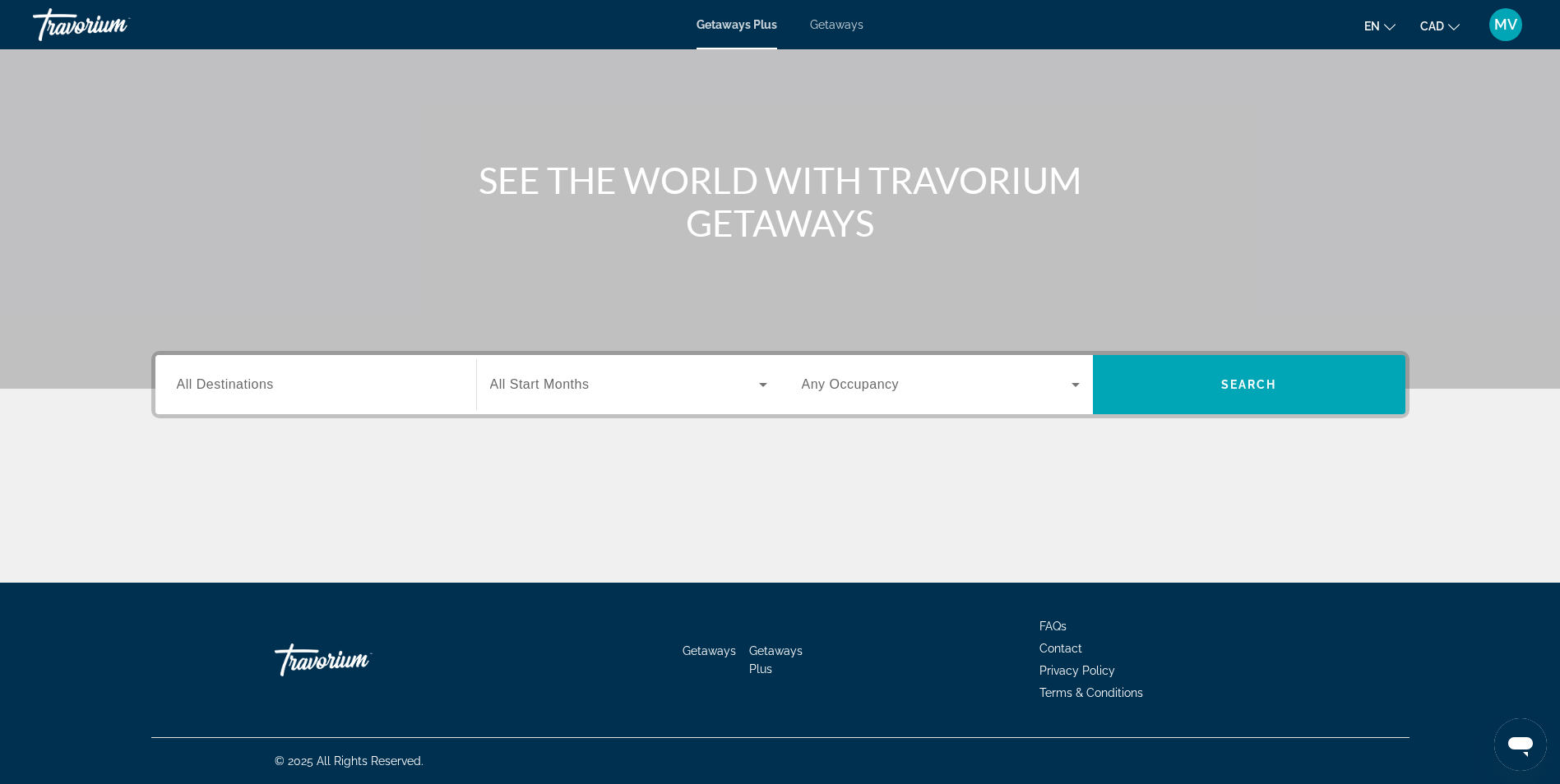
drag, startPoint x: 285, startPoint y: 374, endPoint x: 275, endPoint y: 385, distance: 14.9
click at [275, 385] on input "Destination All Destinations" at bounding box center [316, 385] width 278 height 20
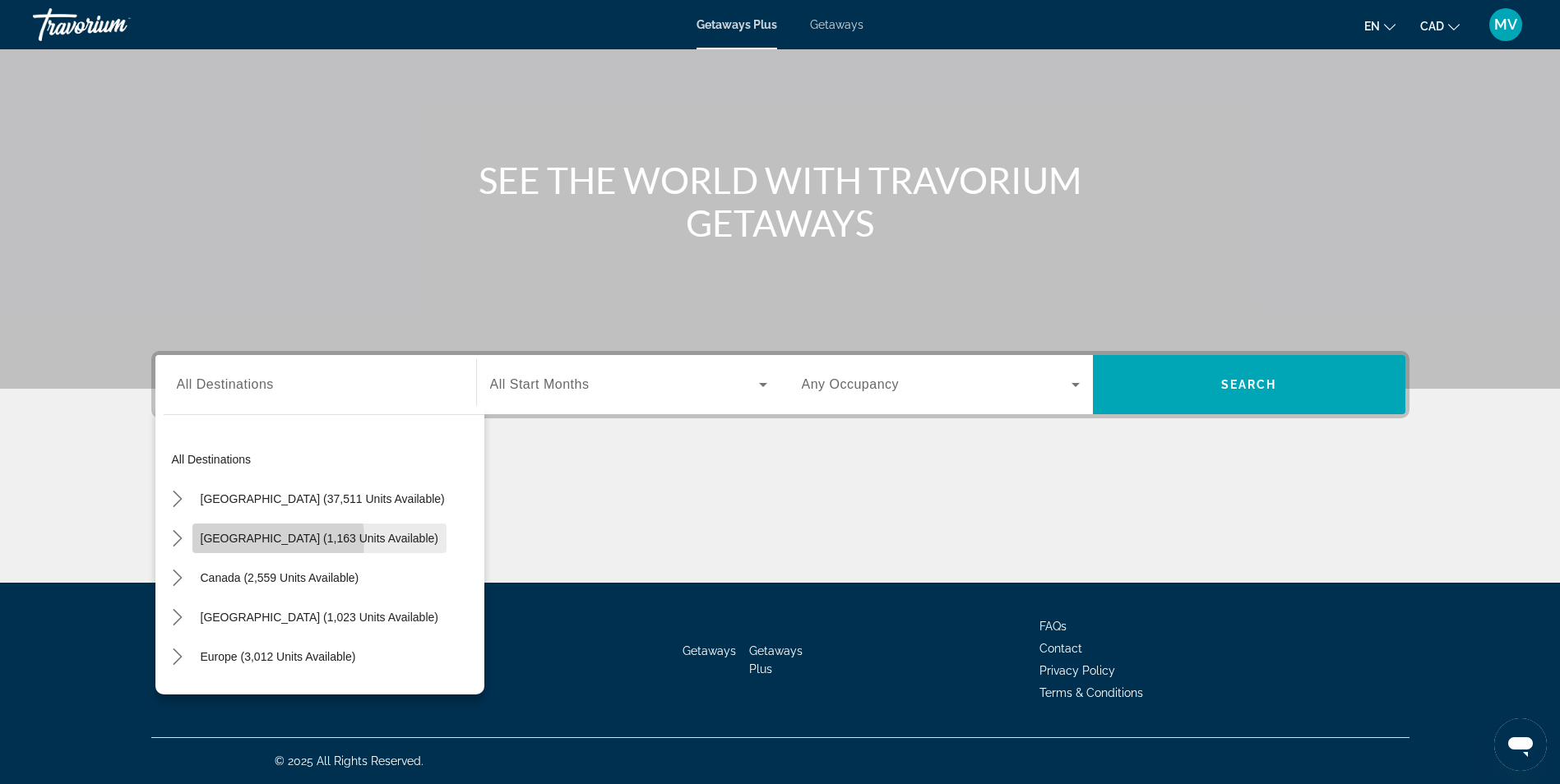
click at [254, 540] on span "[GEOGRAPHIC_DATA] (1,163 units available)" at bounding box center [319, 538] width 238 height 13
type input "**********"
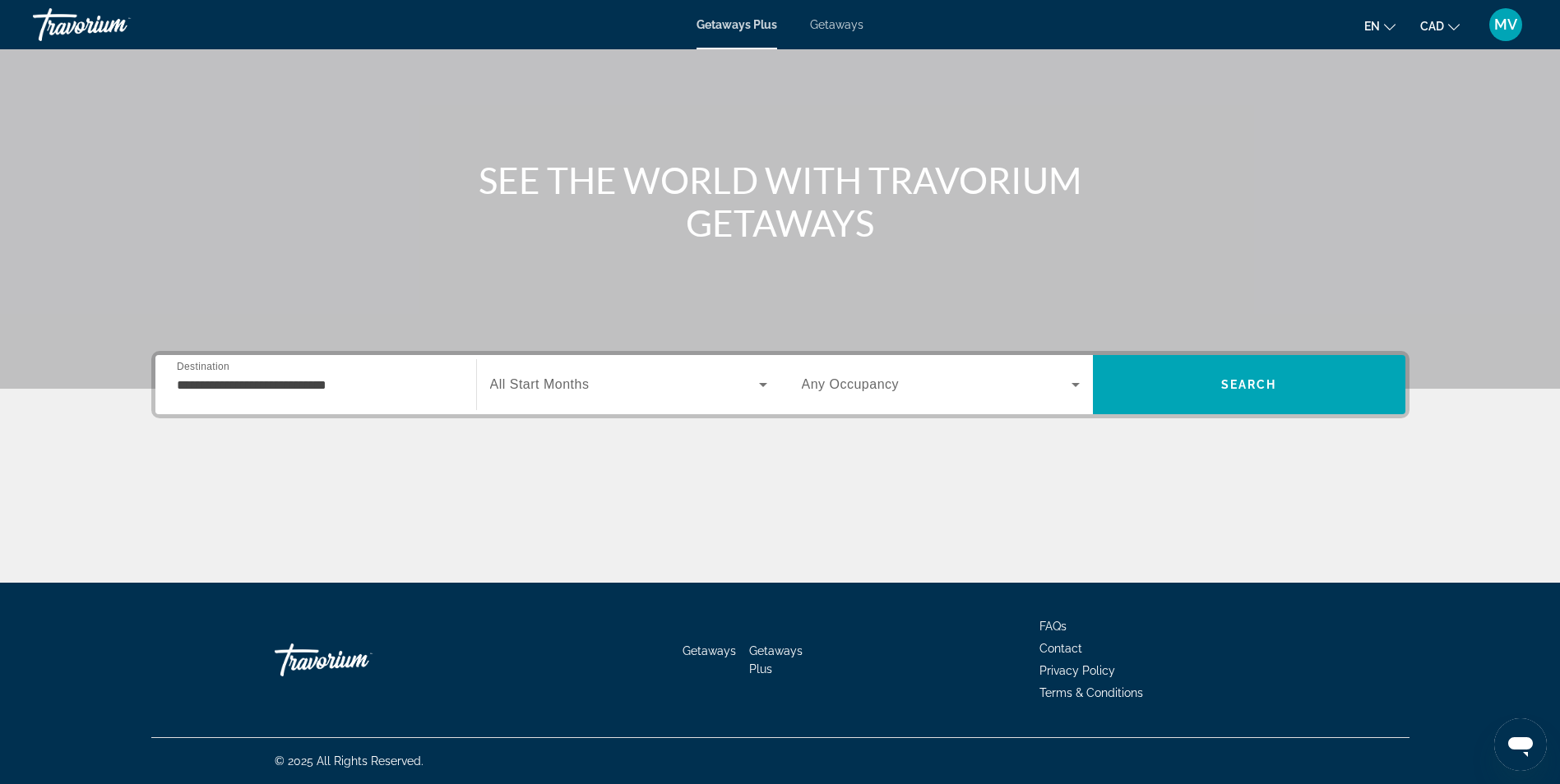
click at [602, 392] on div "Search widget" at bounding box center [628, 384] width 277 height 46
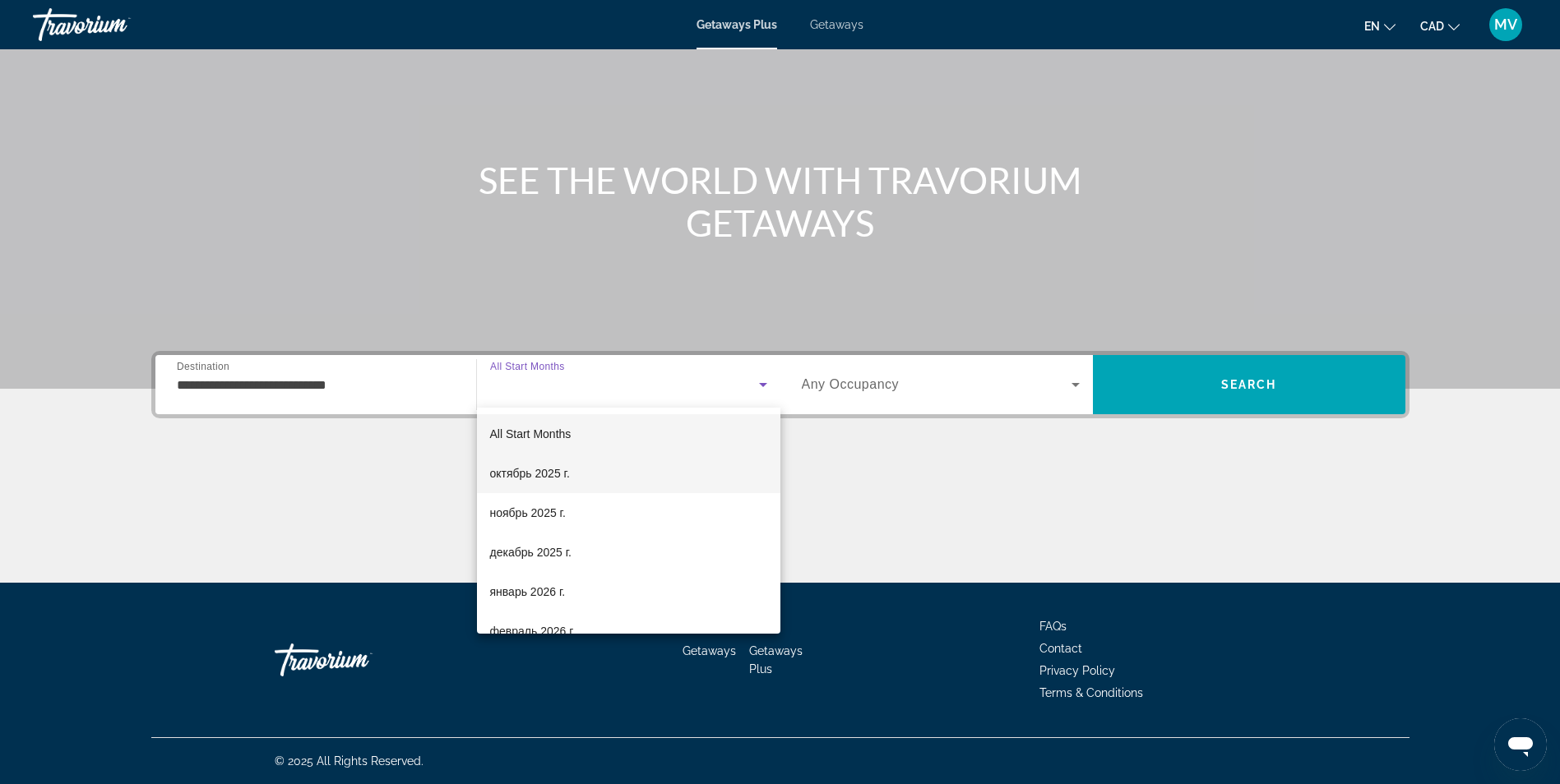
click at [568, 469] on span "октябрь 2025 г." at bounding box center [530, 473] width 80 height 20
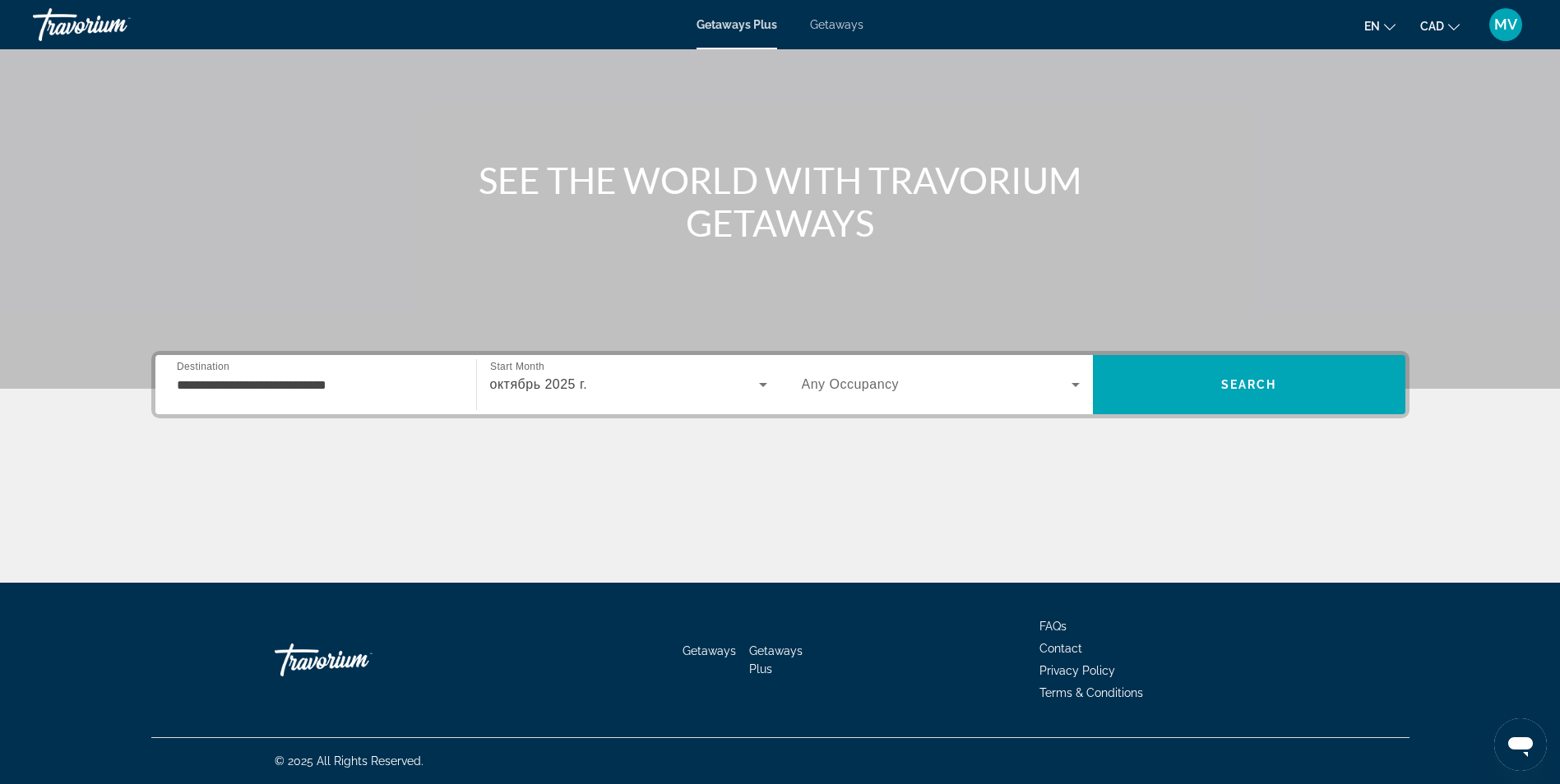
click at [876, 365] on div "Search widget" at bounding box center [940, 384] width 278 height 46
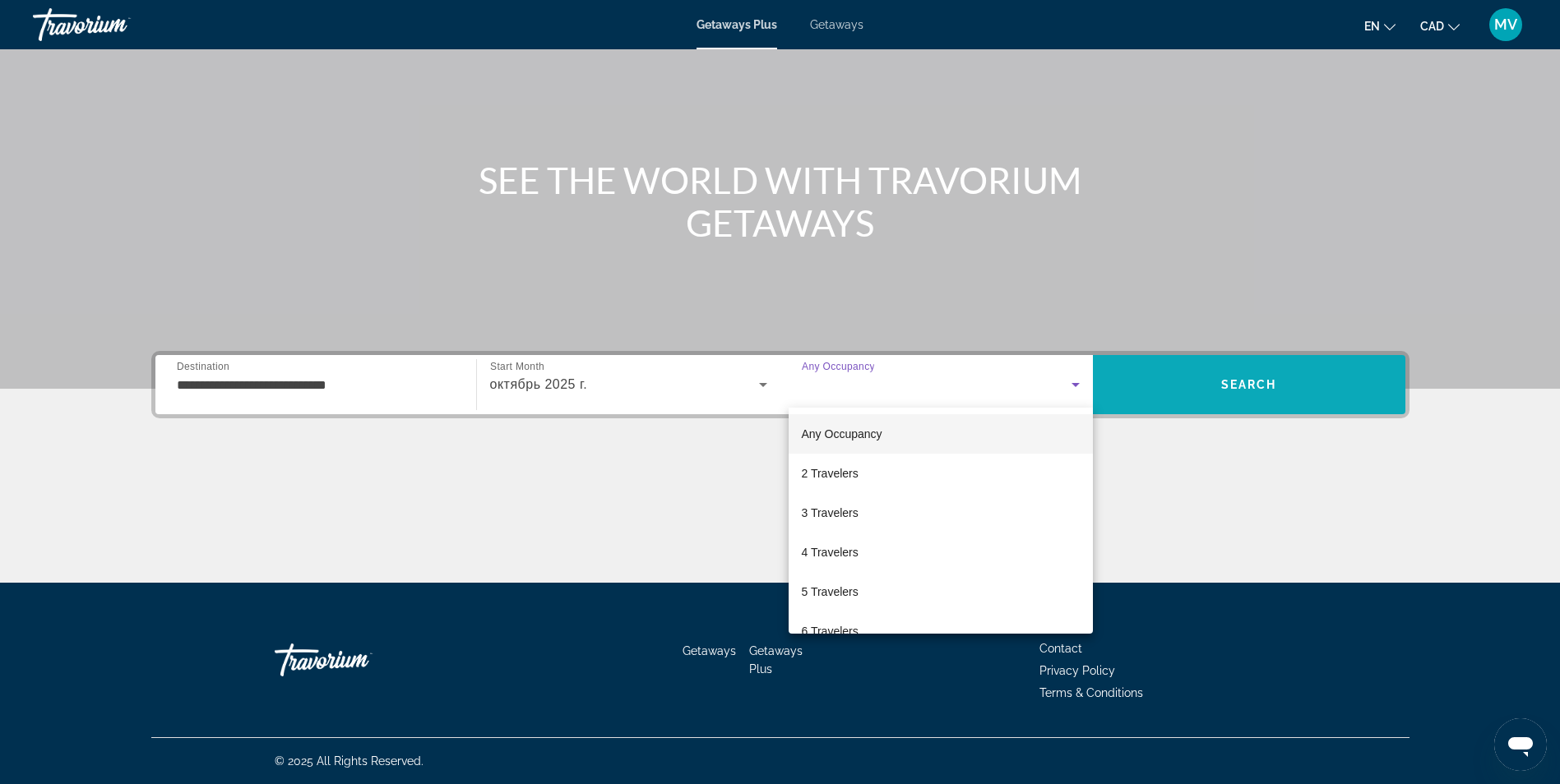
drag, startPoint x: 1183, startPoint y: 505, endPoint x: 1176, endPoint y: 408, distance: 97.3
click at [1178, 504] on div at bounding box center [780, 392] width 1560 height 784
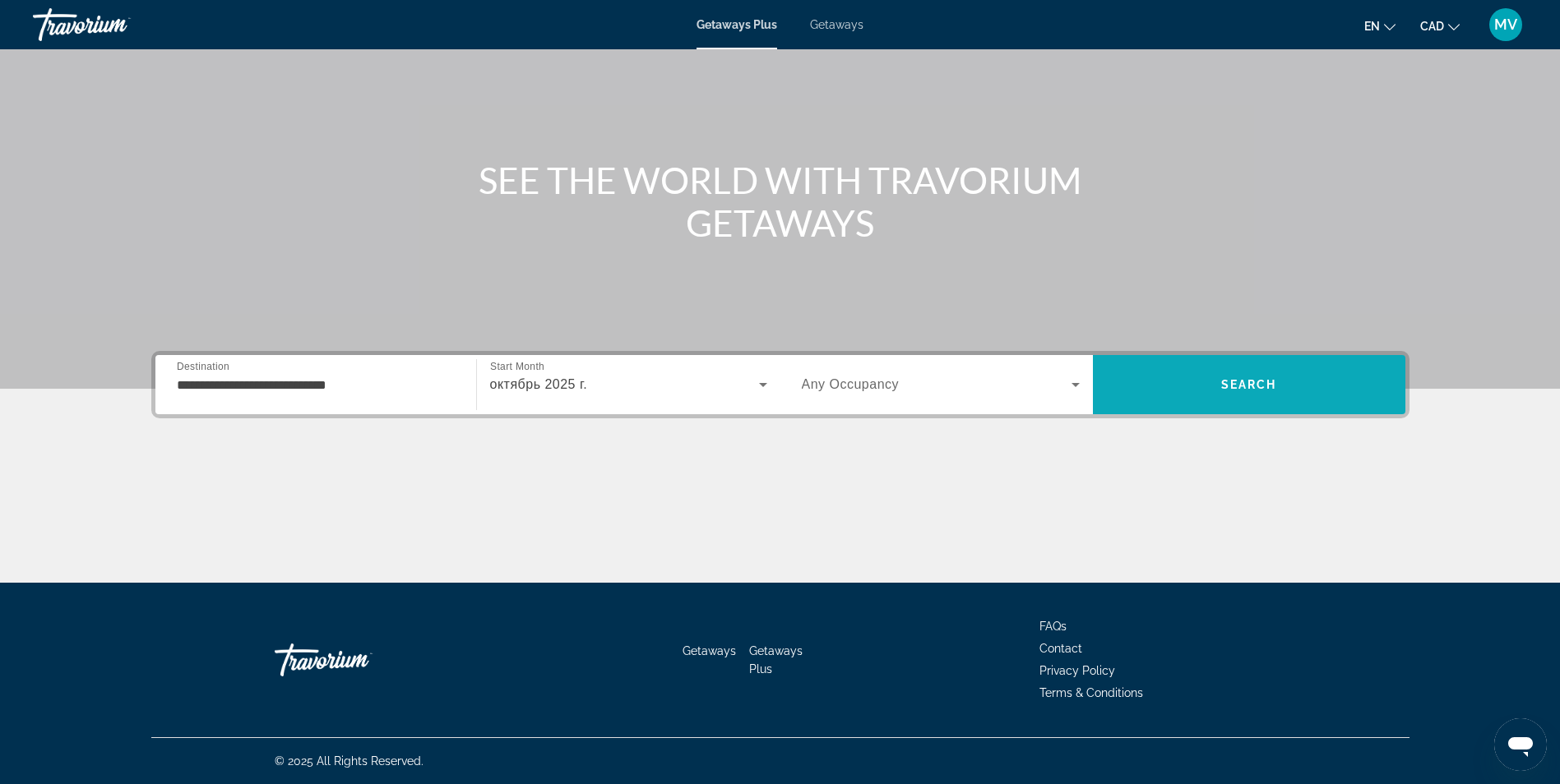
click at [1173, 391] on span "Search" at bounding box center [1249, 384] width 313 height 39
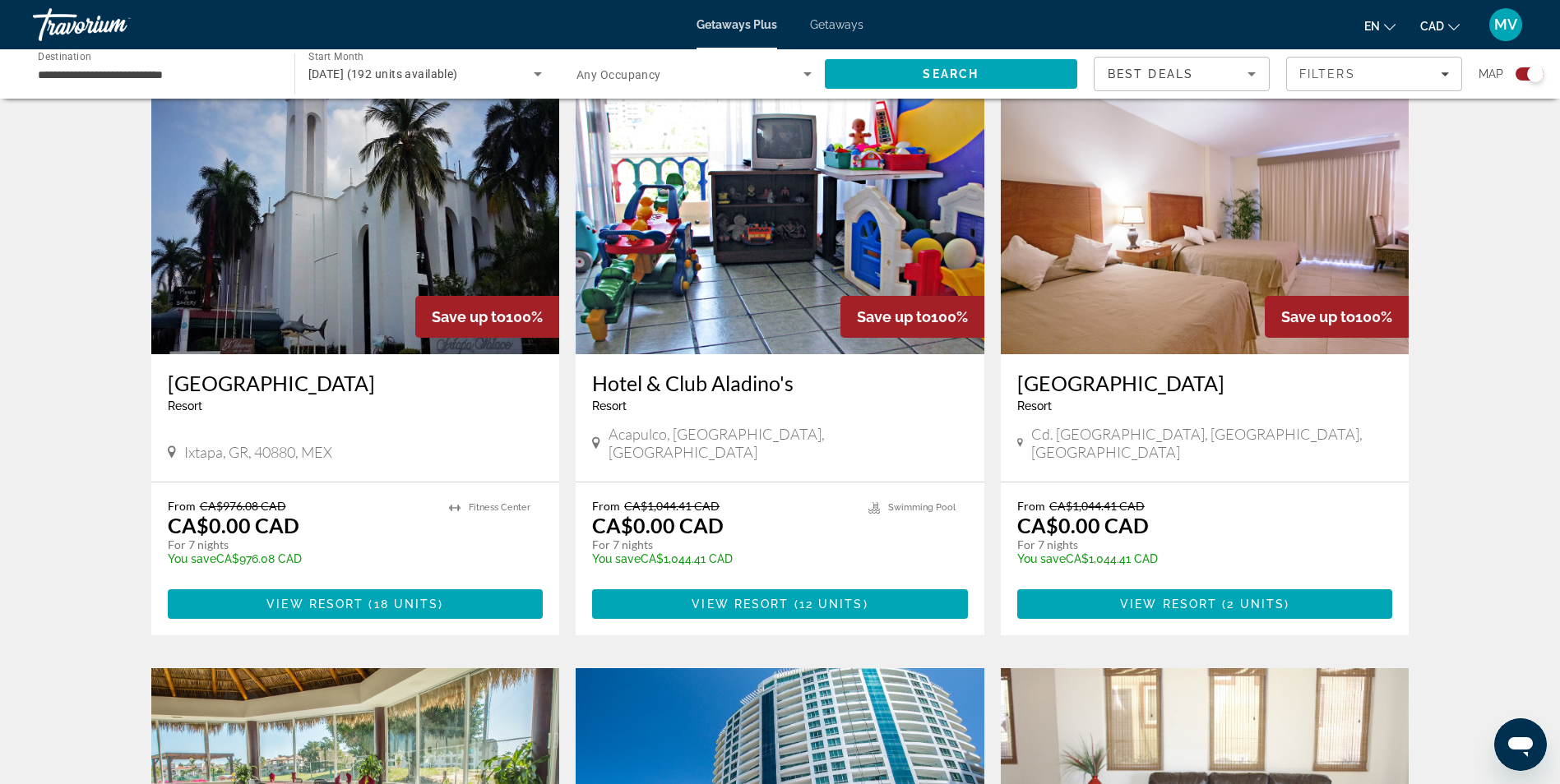
scroll to position [575, 0]
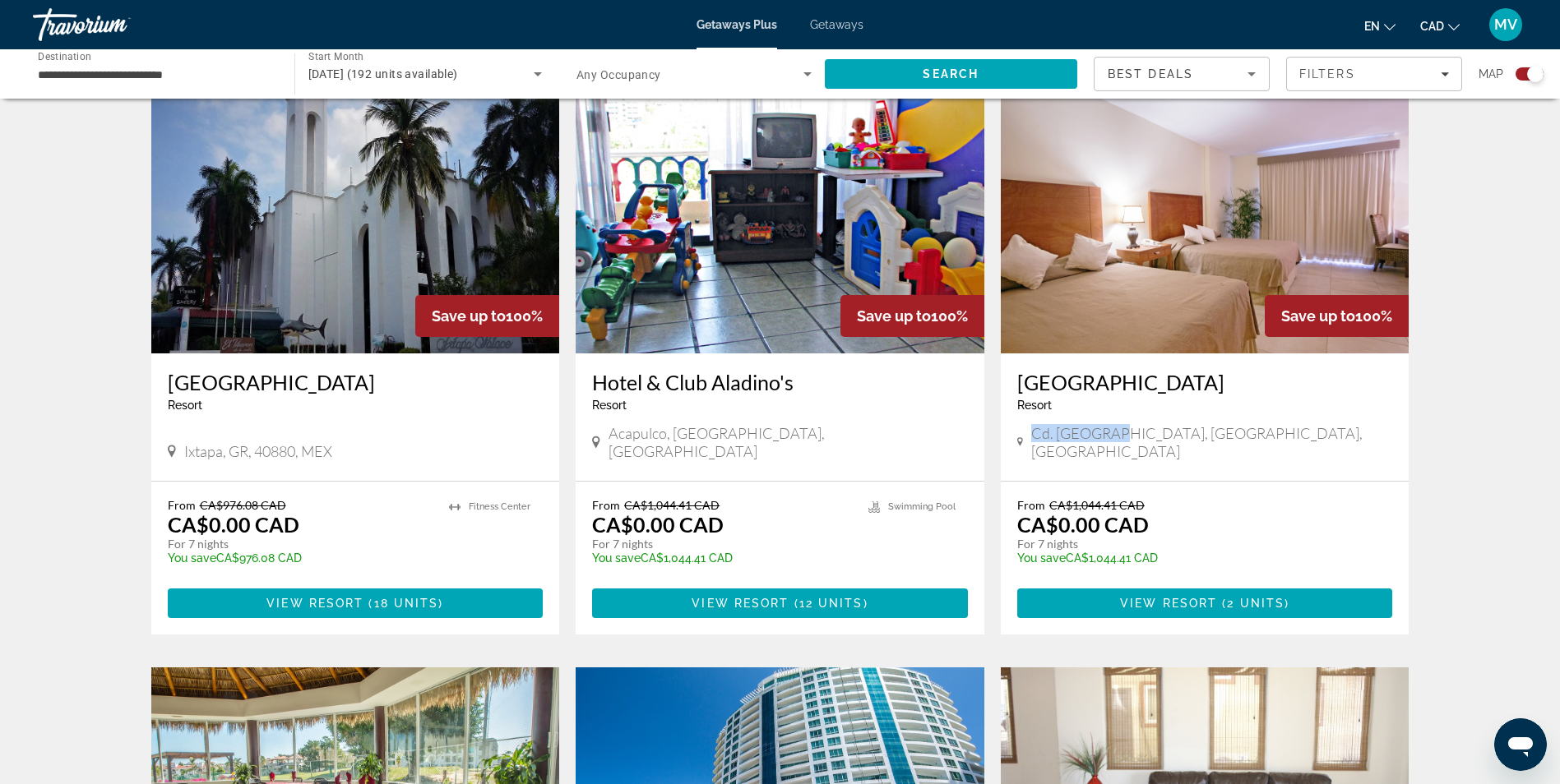
drag, startPoint x: 1116, startPoint y: 435, endPoint x: 1320, endPoint y: 421, distance: 204.5
click at [1320, 421] on div "[GEOGRAPHIC_DATA] - This is an adults only resort Cd. [GEOGRAPHIC_DATA], [GEOGR…" at bounding box center [1205, 417] width 409 height 127
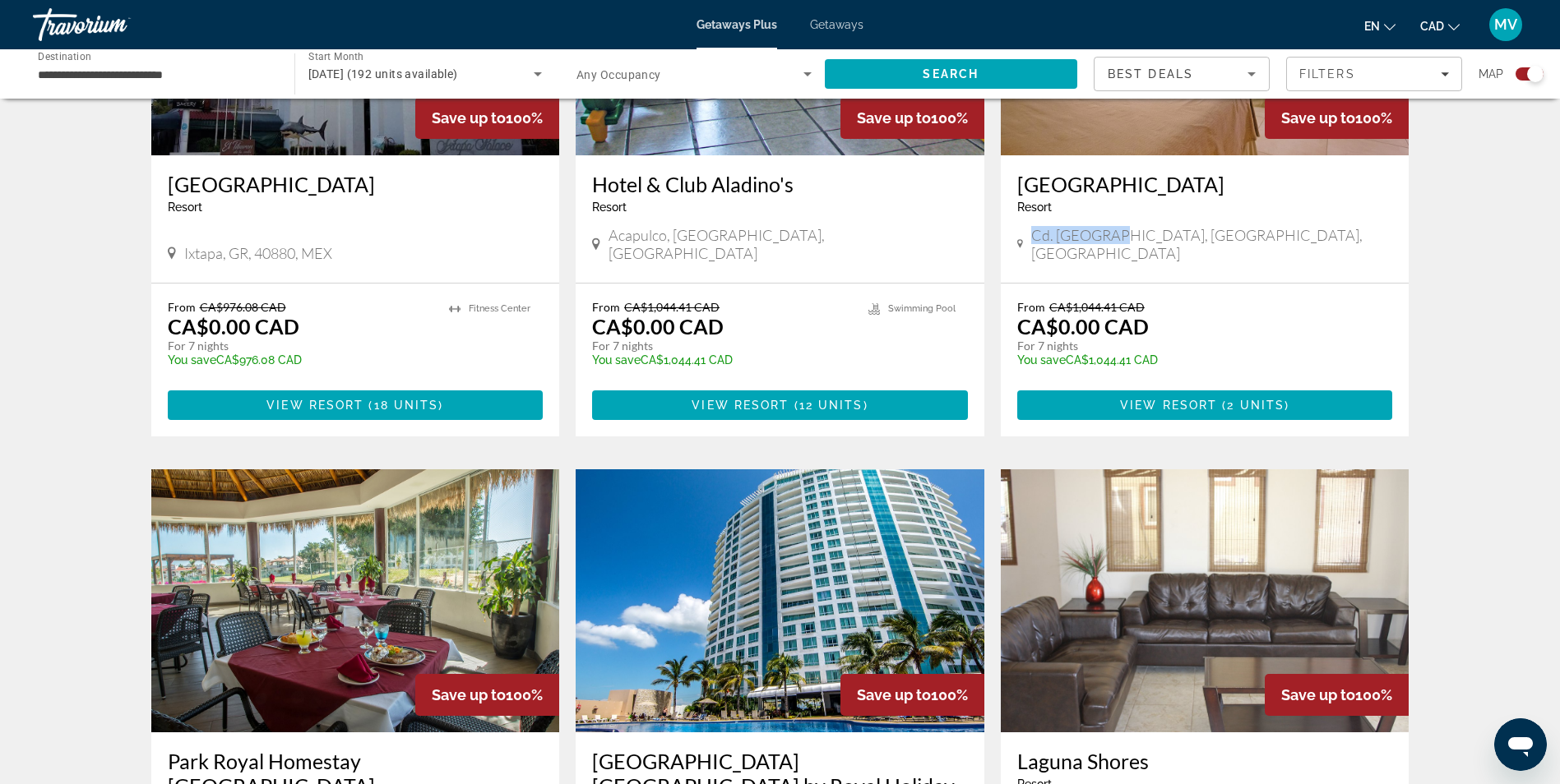
scroll to position [658, 0]
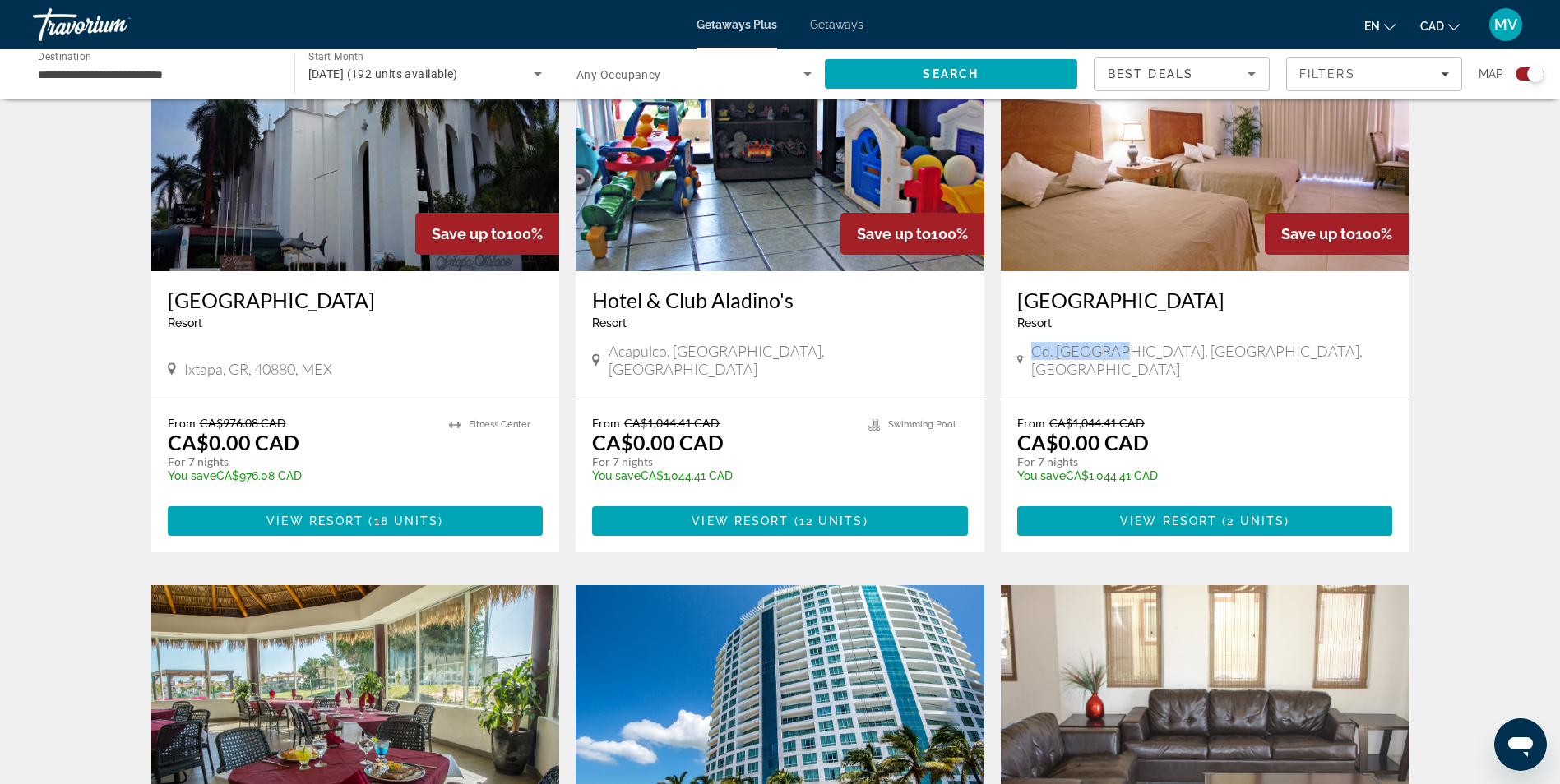
click at [1098, 289] on h3 "[GEOGRAPHIC_DATA]" at bounding box center [1205, 300] width 376 height 25
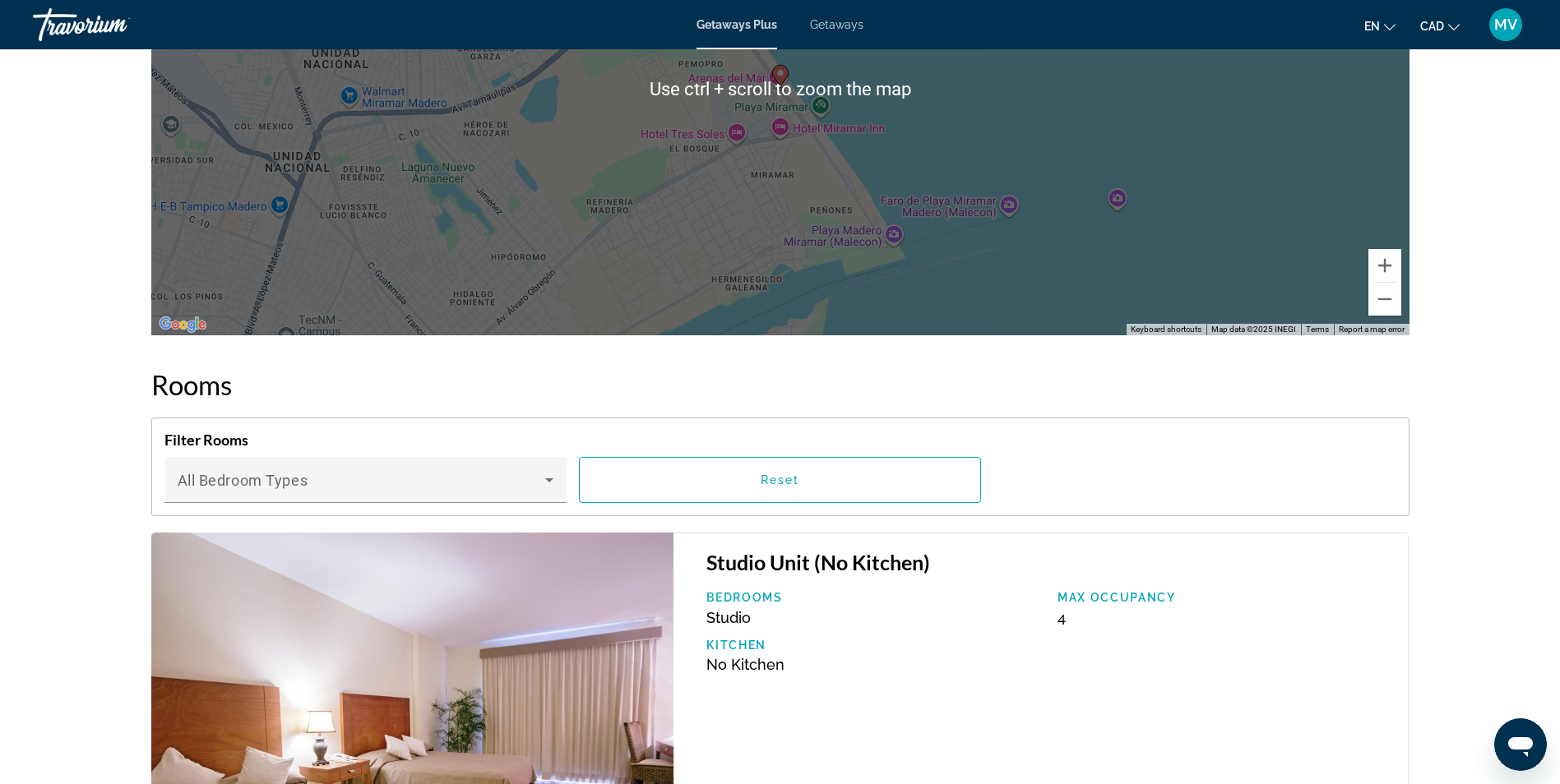
scroll to position [2055, 0]
